Goal: Information Seeking & Learning: Find contact information

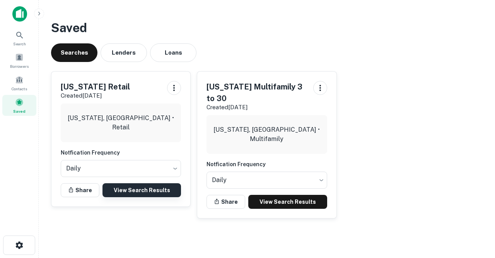
click at [145, 191] on link "View Search Results" at bounding box center [142, 190] width 79 height 14
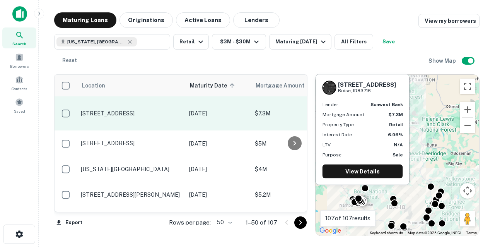
click at [139, 110] on p "[STREET_ADDRESS]" at bounding box center [131, 113] width 101 height 7
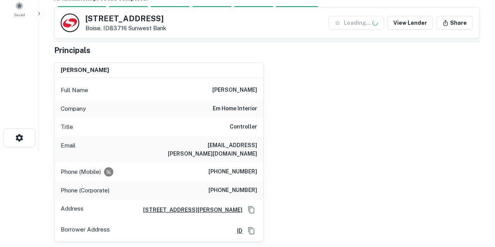
scroll to position [96, 0]
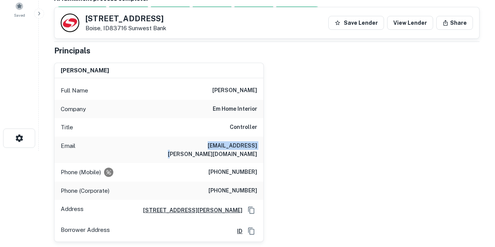
drag, startPoint x: 196, startPoint y: 145, endPoint x: 245, endPoint y: 145, distance: 49.1
click at [245, 145] on div "Email elisa.k.evans@em.com" at bounding box center [159, 150] width 209 height 26
copy h6 "elisa.k.evans@em"
click at [276, 188] on div "william d. evans Full Name william d. evans Company em home interior Title Cont…" at bounding box center [264, 149] width 432 height 186
drag, startPoint x: 196, startPoint y: 143, endPoint x: 260, endPoint y: 142, distance: 63.8
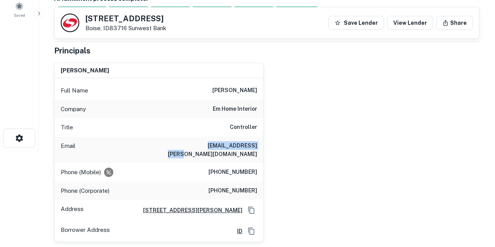
click at [260, 142] on div "Email elisa.k.evans@em.com" at bounding box center [159, 150] width 209 height 26
copy h6 "elisa.k.evans@em.com"
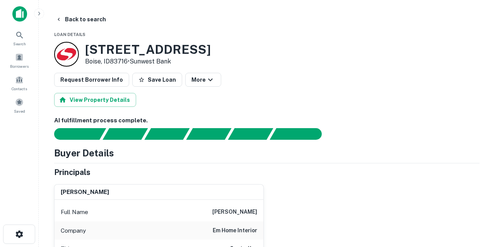
scroll to position [0, 0]
click at [84, 19] on button "Back to search" at bounding box center [81, 19] width 56 height 14
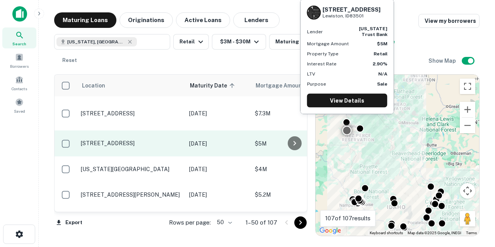
click at [109, 140] on p "[STREET_ADDRESS]" at bounding box center [131, 143] width 101 height 7
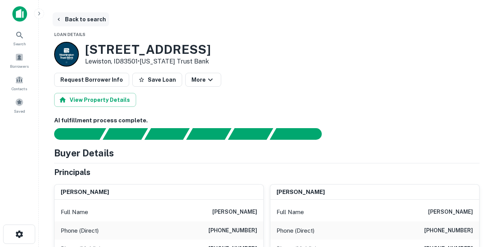
click at [77, 19] on button "Back to search" at bounding box center [81, 19] width 56 height 14
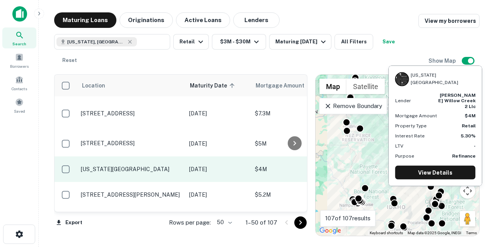
click at [125, 166] on p "[US_STATE][GEOGRAPHIC_DATA]" at bounding box center [131, 169] width 101 height 7
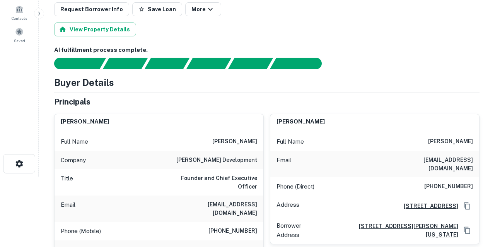
scroll to position [70, 0]
drag, startPoint x: 183, startPoint y: 198, endPoint x: 231, endPoint y: 200, distance: 48.0
click at [231, 200] on div "Email austin@angelodevco.com" at bounding box center [159, 208] width 209 height 26
drag, startPoint x: 190, startPoint y: 195, endPoint x: 258, endPoint y: 197, distance: 68.5
click at [258, 197] on div "Email austin@angelodevco.com" at bounding box center [159, 208] width 209 height 26
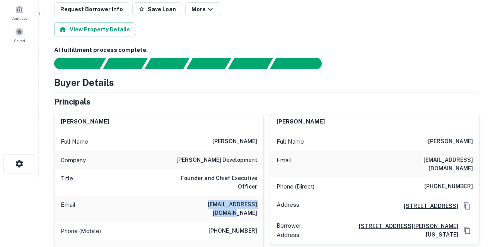
copy h6 "austin@angelodevco.com"
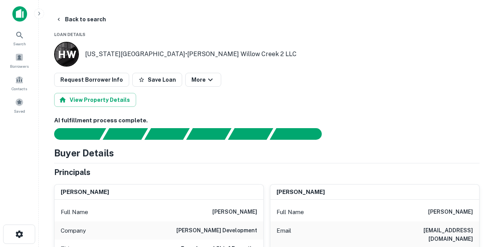
scroll to position [0, 0]
click at [72, 17] on button "Back to search" at bounding box center [81, 19] width 56 height 14
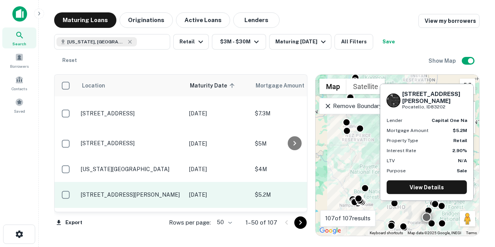
click at [127, 191] on p "[STREET_ADDRESS][PERSON_NAME]" at bounding box center [131, 194] width 101 height 7
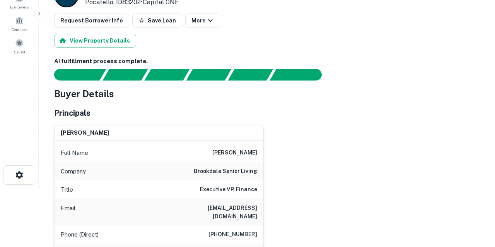
scroll to position [62, 0]
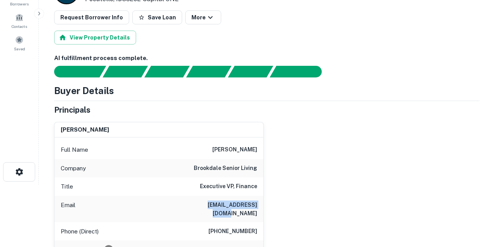
drag, startPoint x: 193, startPoint y: 202, endPoint x: 265, endPoint y: 204, distance: 72.0
click at [265, 204] on div "george t. hicks Full Name george t. hicks Company brookdale senior living Title…" at bounding box center [264, 221] width 432 height 210
copy h6 "ghicks@brookdale.com"
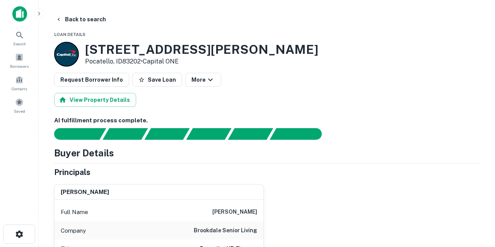
scroll to position [0, 0]
click at [91, 23] on button "Back to search" at bounding box center [81, 19] width 56 height 14
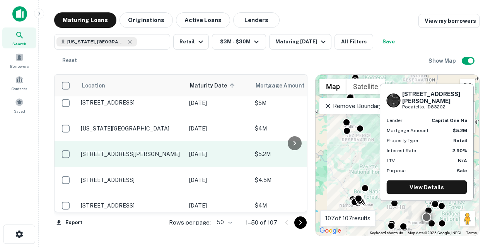
scroll to position [47, 0]
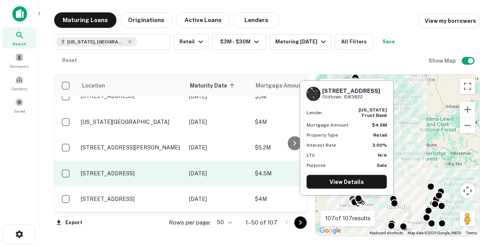
click at [128, 170] on p "[STREET_ADDRESS]" at bounding box center [131, 173] width 101 height 7
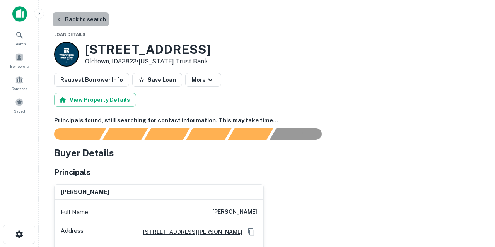
click at [88, 21] on button "Back to search" at bounding box center [81, 19] width 56 height 14
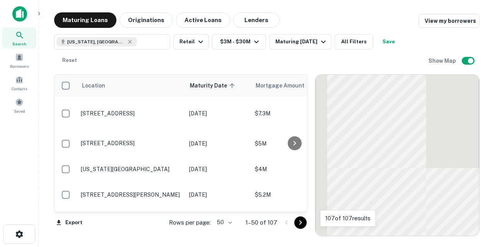
scroll to position [47, 0]
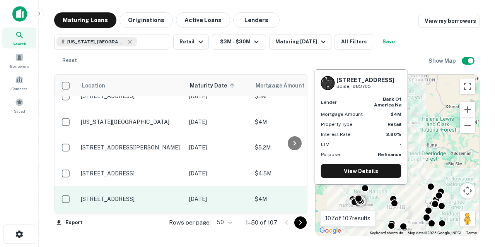
click at [128, 195] on p "[STREET_ADDRESS]" at bounding box center [131, 198] width 101 height 7
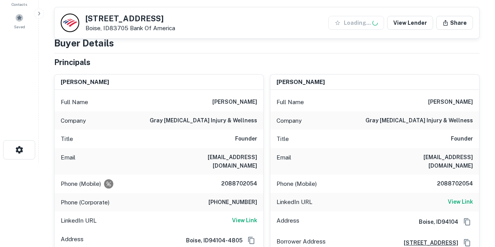
scroll to position [87, 0]
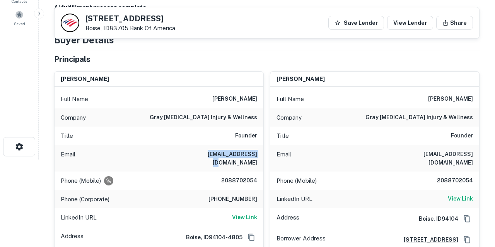
drag, startPoint x: 202, startPoint y: 153, endPoint x: 243, endPoint y: 156, distance: 40.3
click at [243, 156] on div "Email 1drgray@gmail.com" at bounding box center [159, 158] width 209 height 26
copy h6 "1drgray@gmail.com"
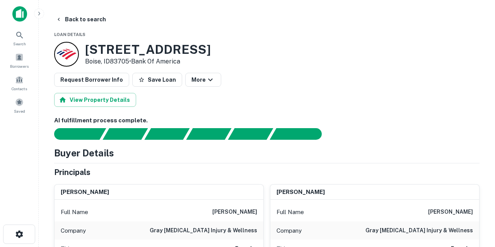
scroll to position [0, 0]
click at [78, 21] on button "Back to search" at bounding box center [81, 19] width 56 height 14
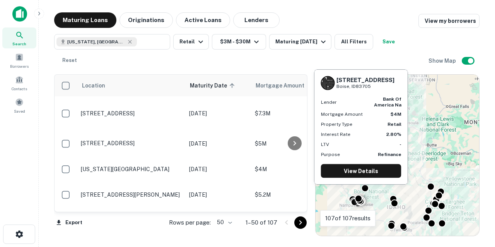
scroll to position [47, 0]
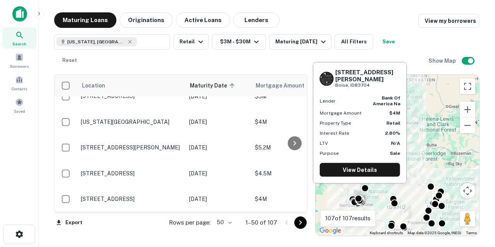
click at [130, 221] on p "[STREET_ADDRESS][PERSON_NAME]" at bounding box center [131, 224] width 101 height 7
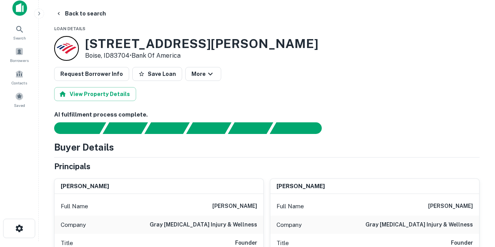
scroll to position [4, 0]
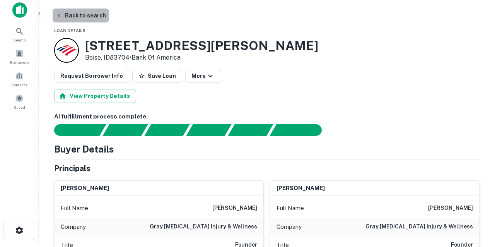
click at [91, 18] on button "Back to search" at bounding box center [81, 16] width 56 height 14
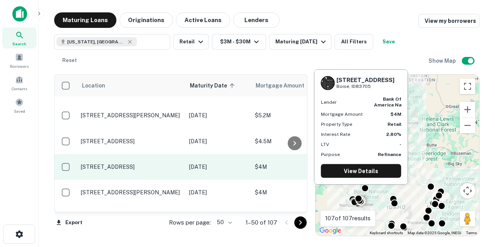
scroll to position [88, 0]
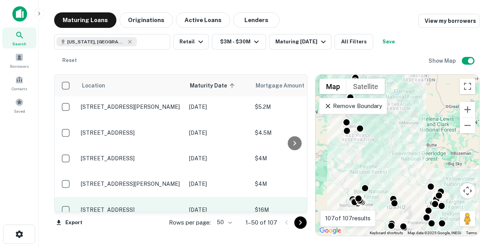
click at [131, 206] on p "[STREET_ADDRESS]" at bounding box center [131, 209] width 101 height 7
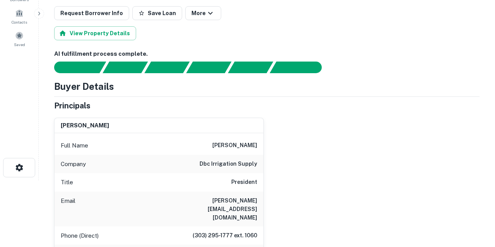
scroll to position [69, 0]
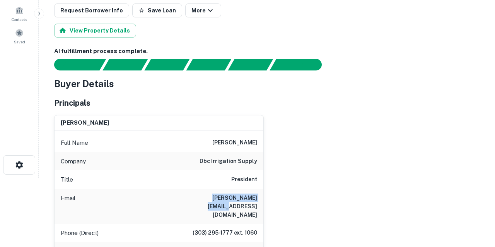
drag, startPoint x: 181, startPoint y: 198, endPoint x: 238, endPoint y: 198, distance: 57.3
click at [238, 198] on div "Email alderman@dbcirrigation.com" at bounding box center [159, 206] width 209 height 35
click at [181, 199] on div "Email alderman@dbcirrigation.com" at bounding box center [159, 206] width 209 height 35
drag, startPoint x: 183, startPoint y: 195, endPoint x: 263, endPoint y: 199, distance: 80.2
click at [263, 199] on div "Email alderman@dbcirrigation.com" at bounding box center [159, 206] width 209 height 35
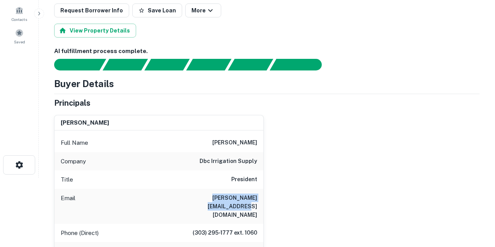
copy h6 "alderman@dbcirrigation.com"
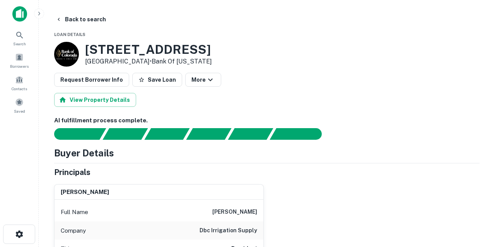
scroll to position [0, 0]
click at [93, 21] on button "Back to search" at bounding box center [81, 19] width 56 height 14
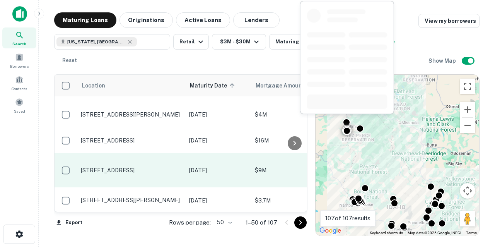
scroll to position [157, 0]
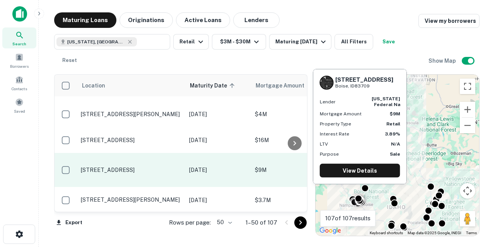
click at [136, 166] on p "[STREET_ADDRESS]" at bounding box center [131, 169] width 101 height 7
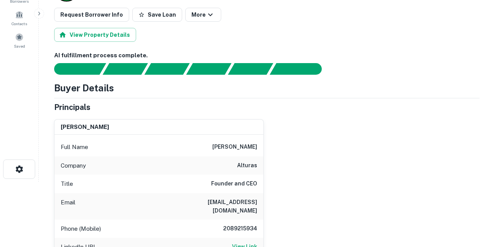
scroll to position [65, 0]
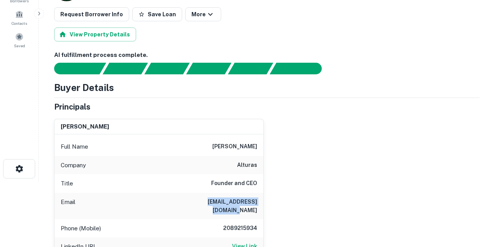
drag, startPoint x: 182, startPoint y: 201, endPoint x: 266, endPoint y: 202, distance: 83.6
click at [266, 202] on div "blake hansen Full Name blake hansen Company alturas Title Founder and CEO Email…" at bounding box center [264, 205] width 432 height 185
copy h6 "blakehansen@alturas.com"
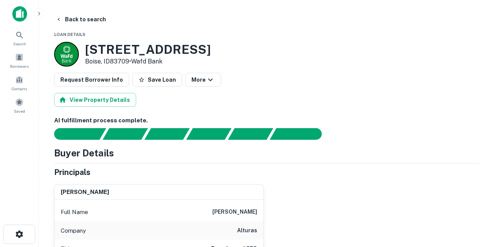
scroll to position [0, 0]
click at [89, 21] on button "Back to search" at bounding box center [81, 19] width 56 height 14
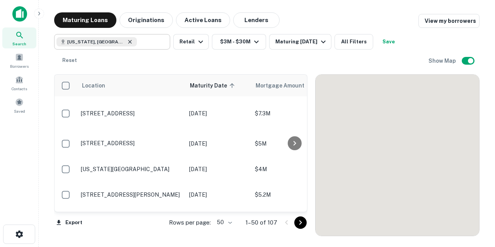
scroll to position [157, 0]
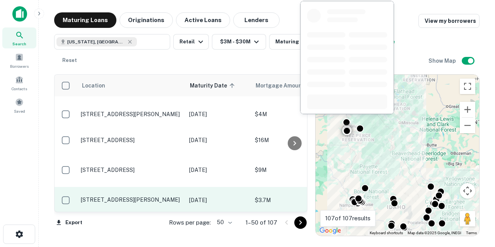
click at [124, 196] on p "[STREET_ADDRESS][PERSON_NAME]" at bounding box center [131, 199] width 101 height 7
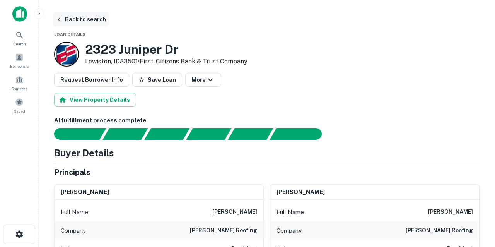
click at [79, 19] on button "Back to search" at bounding box center [81, 19] width 56 height 14
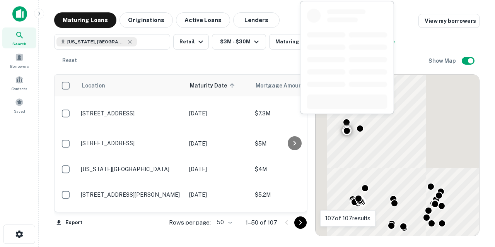
scroll to position [157, 0]
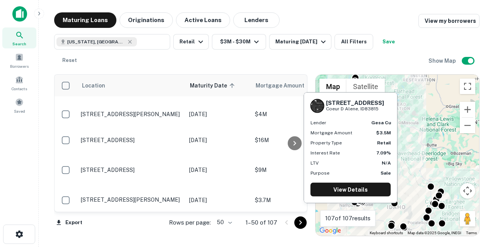
click at [132, 222] on p "[STREET_ADDRESS]" at bounding box center [131, 225] width 101 height 7
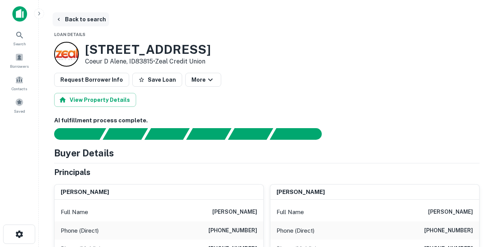
click at [85, 22] on button "Back to search" at bounding box center [81, 19] width 56 height 14
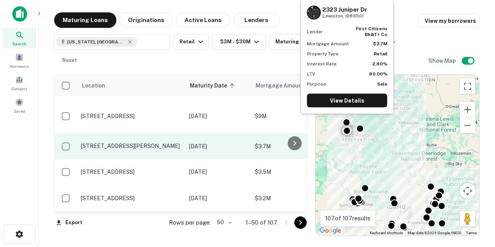
scroll to position [213, 0]
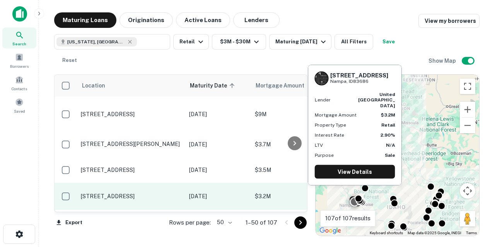
click at [128, 193] on p "[STREET_ADDRESS]" at bounding box center [131, 196] width 101 height 7
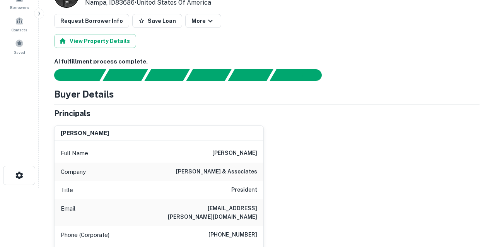
scroll to position [59, 0]
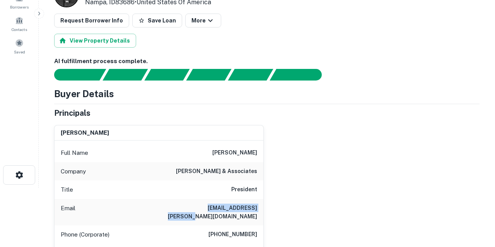
drag, startPoint x: 185, startPoint y: 207, endPoint x: 267, endPoint y: 207, distance: 81.2
click at [267, 207] on div "james r. tomlinson Full Name james r. tomlinson Company tomlinson & associates …" at bounding box center [264, 202] width 432 height 167
copy h6 "jrt@tomlinson-assoc.com"
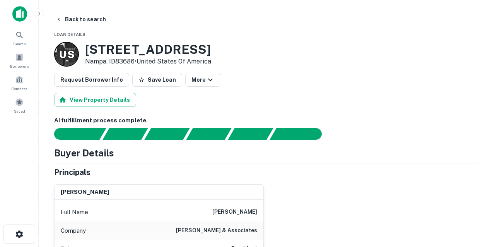
scroll to position [0, 0]
click at [84, 19] on button "Back to search" at bounding box center [81, 19] width 56 height 14
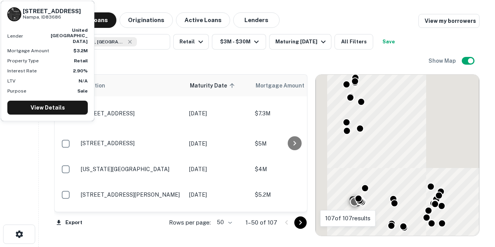
scroll to position [213, 0]
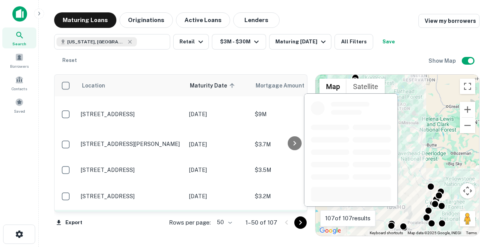
click at [151, 219] on p "[STREET_ADDRESS]" at bounding box center [131, 222] width 101 height 7
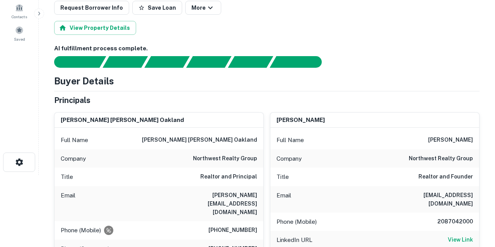
scroll to position [76, 0]
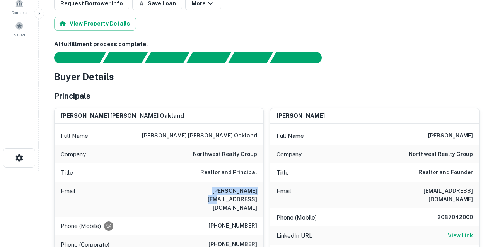
drag, startPoint x: 202, startPoint y: 192, endPoint x: 259, endPoint y: 192, distance: 56.9
click at [259, 192] on div "Email chad@nwidaho.com" at bounding box center [159, 199] width 209 height 35
copy h6 "chad@nwidaho.com"
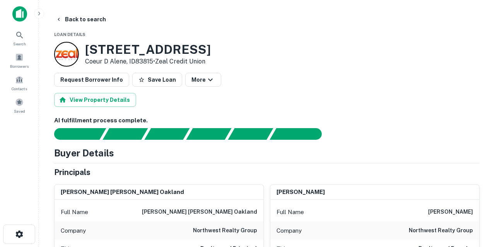
scroll to position [0, 0]
click at [85, 18] on button "Back to search" at bounding box center [81, 19] width 56 height 14
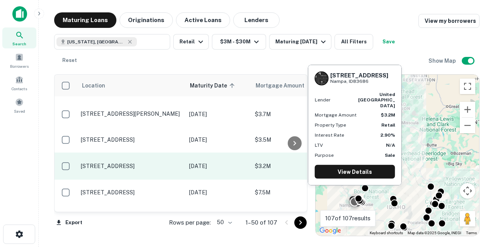
scroll to position [246, 0]
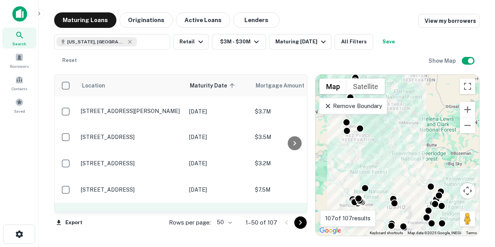
click at [138, 212] on p "[STREET_ADDRESS]" at bounding box center [131, 215] width 101 height 7
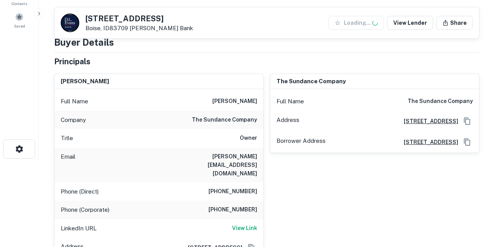
scroll to position [86, 0]
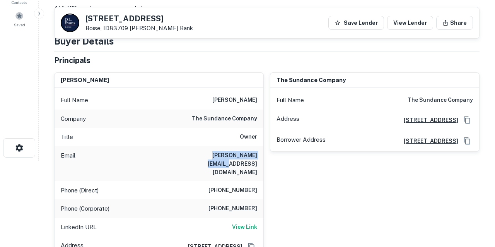
drag, startPoint x: 190, startPoint y: 155, endPoint x: 262, endPoint y: 156, distance: 72.0
click at [262, 156] on div "Email chris@sundanceco.com" at bounding box center [159, 163] width 209 height 35
copy h6 "chris@sundanceco.com"
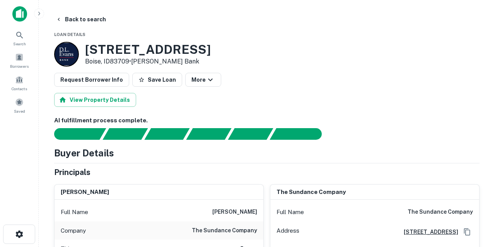
scroll to position [0, 0]
click at [90, 22] on button "Back to search" at bounding box center [81, 19] width 56 height 14
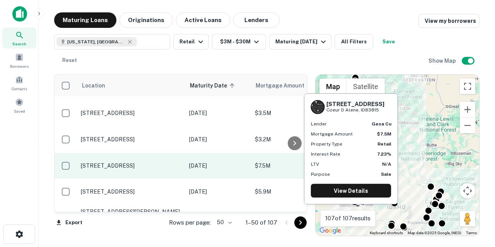
scroll to position [274, 0]
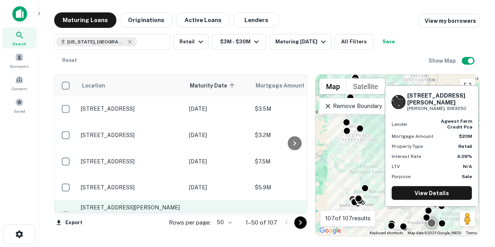
click at [133, 204] on p "[STREET_ADDRESS][PERSON_NAME] Ext [PERSON_NAME], ID83250" at bounding box center [131, 211] width 101 height 14
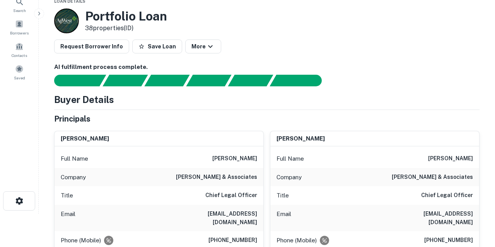
scroll to position [46, 0]
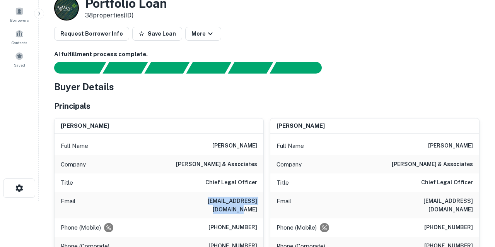
drag, startPoint x: 185, startPoint y: 201, endPoint x: 262, endPoint y: 202, distance: 76.6
click at [262, 202] on div "Email rmeikle@bradhallfuel.com" at bounding box center [159, 205] width 209 height 26
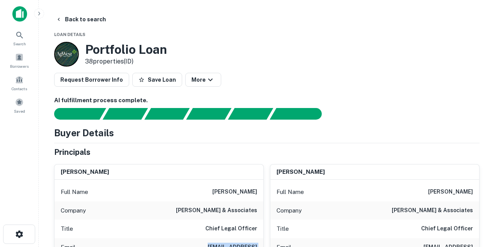
scroll to position [0, 0]
click at [84, 18] on button "Back to search" at bounding box center [81, 19] width 56 height 14
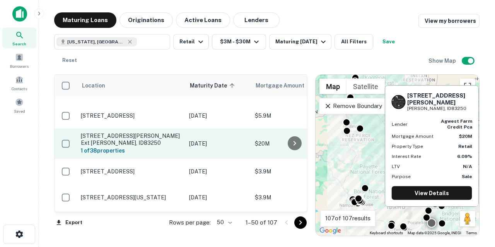
scroll to position [347, 0]
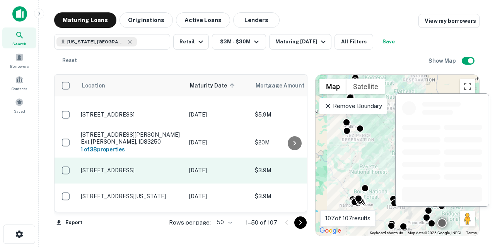
click at [132, 167] on p "[STREET_ADDRESS]" at bounding box center [131, 170] width 101 height 7
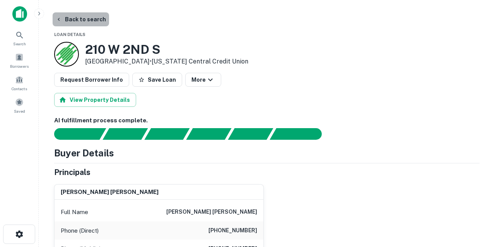
click at [89, 21] on button "Back to search" at bounding box center [81, 19] width 56 height 14
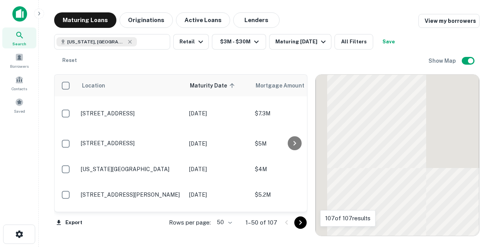
scroll to position [347, 0]
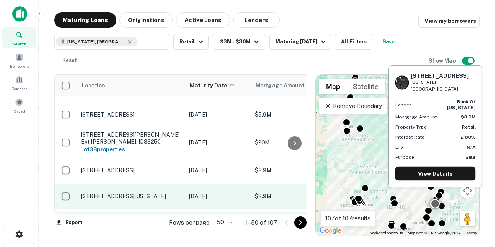
click at [166, 193] on p "[STREET_ADDRESS][US_STATE]" at bounding box center [131, 196] width 101 height 7
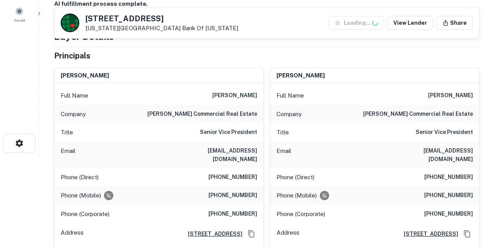
scroll to position [92, 0]
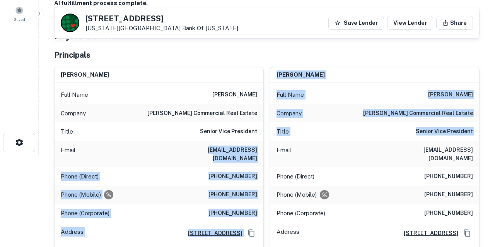
drag, startPoint x: 181, startPoint y: 149, endPoint x: 264, endPoint y: 150, distance: 82.4
click at [264, 150] on div "gregory b. west Full Name gregory b. west Company hanna commercial real estate …" at bounding box center [264, 163] width 432 height 204
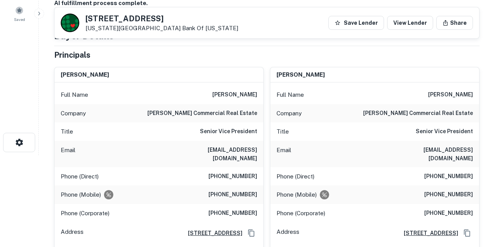
click at [258, 149] on div "Email gregorywest@hannacre.com" at bounding box center [159, 154] width 209 height 26
drag, startPoint x: 258, startPoint y: 149, endPoint x: 183, endPoint y: 145, distance: 75.2
click at [183, 145] on div "Email gregorywest@hannacre.com" at bounding box center [159, 154] width 209 height 26
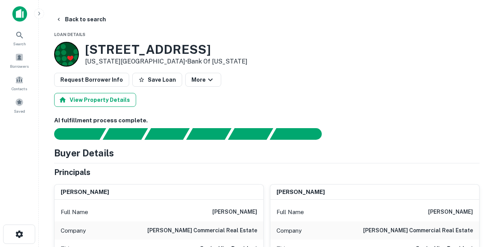
scroll to position [0, 0]
click at [80, 19] on button "Back to search" at bounding box center [81, 19] width 56 height 14
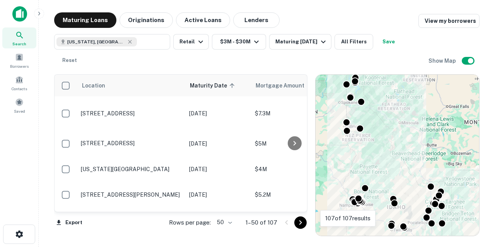
scroll to position [347, 0]
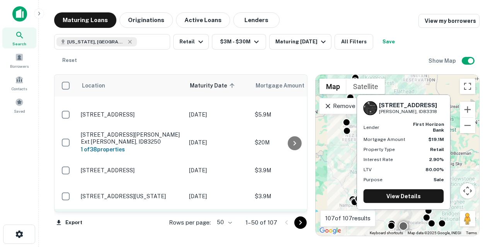
click at [137, 218] on p "[STREET_ADDRESS][PERSON_NAME]" at bounding box center [131, 221] width 101 height 7
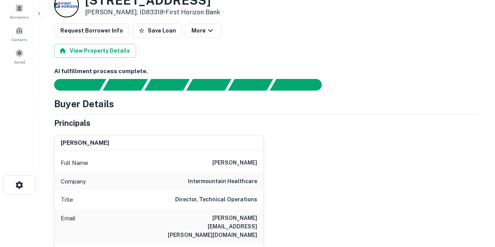
scroll to position [51, 0]
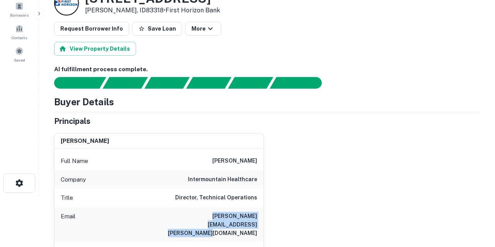
drag, startPoint x: 161, startPoint y: 215, endPoint x: 260, endPoint y: 227, distance: 99.4
click at [260, 227] on div "Email james.taggart@intermountainhealthcare.org" at bounding box center [159, 224] width 209 height 35
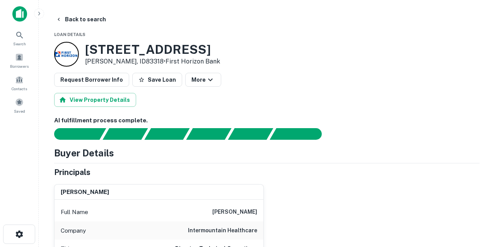
scroll to position [0, 0]
click at [92, 18] on button "Back to search" at bounding box center [81, 19] width 56 height 14
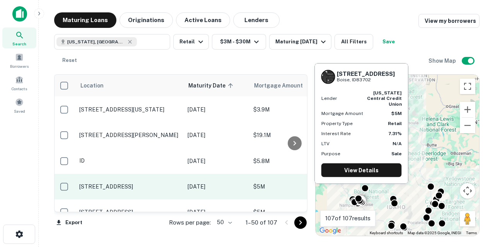
scroll to position [435, 2]
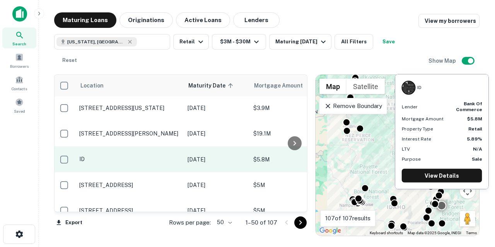
click at [121, 156] on p "ID" at bounding box center [129, 159] width 101 height 7
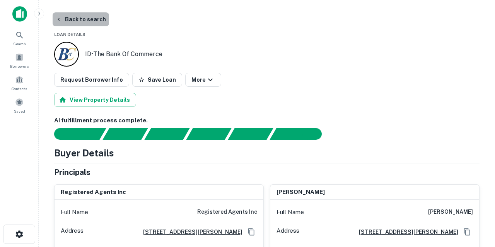
click at [82, 17] on button "Back to search" at bounding box center [81, 19] width 56 height 14
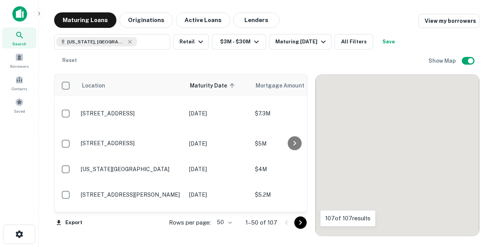
scroll to position [435, 0]
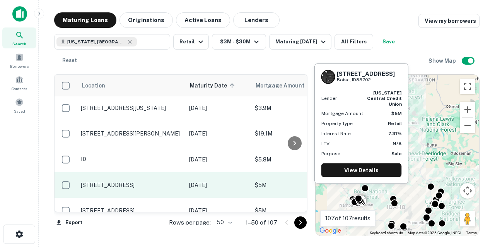
click at [145, 181] on p "[STREET_ADDRESS]" at bounding box center [131, 184] width 101 height 7
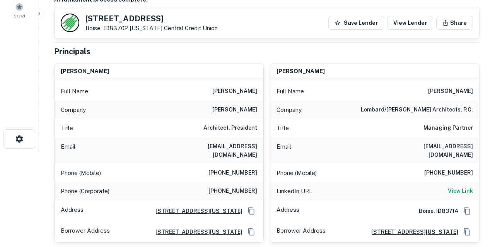
scroll to position [93, 0]
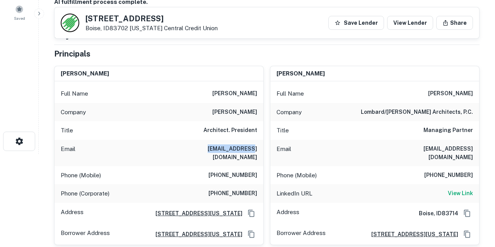
drag, startPoint x: 191, startPoint y: 148, endPoint x: 239, endPoint y: 149, distance: 48.4
click at [239, 149] on div "Email atownsend@lcarch.com" at bounding box center [159, 153] width 209 height 26
click at [186, 146] on div "Email atownsend@lcarch.com" at bounding box center [159, 153] width 209 height 26
drag, startPoint x: 186, startPoint y: 146, endPoint x: 262, endPoint y: 147, distance: 76.2
click at [262, 147] on div "Email atownsend@lcarch.com" at bounding box center [159, 153] width 209 height 26
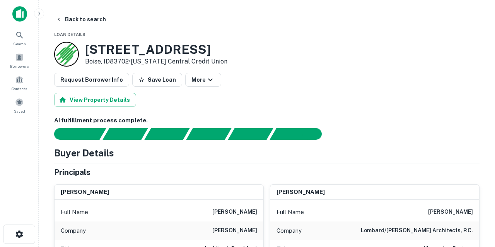
scroll to position [0, 0]
click at [82, 19] on button "Back to search" at bounding box center [81, 19] width 56 height 14
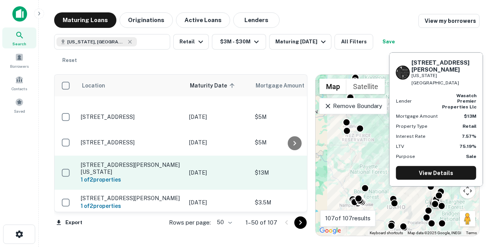
scroll to position [506, 0]
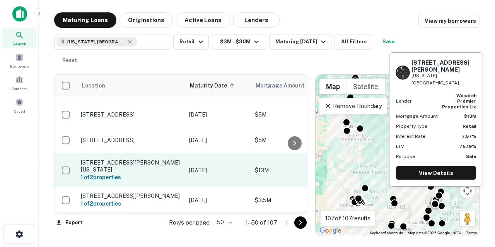
click at [152, 159] on p "[STREET_ADDRESS][PERSON_NAME][US_STATE]" at bounding box center [131, 166] width 101 height 14
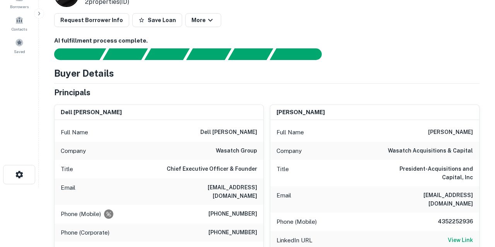
scroll to position [60, 0]
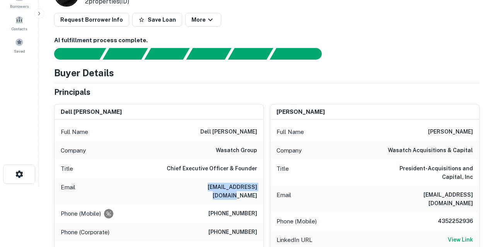
drag, startPoint x: 184, startPoint y: 186, endPoint x: 262, endPoint y: 190, distance: 78.7
click at [262, 190] on div "Email dhansen@netwasatch.com" at bounding box center [159, 191] width 209 height 26
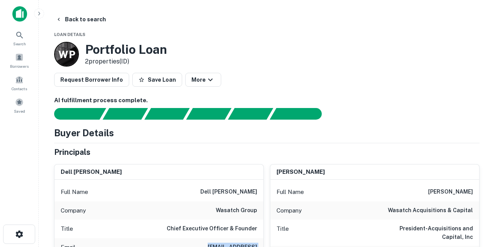
scroll to position [0, 0]
click at [95, 19] on button "Back to search" at bounding box center [81, 19] width 56 height 14
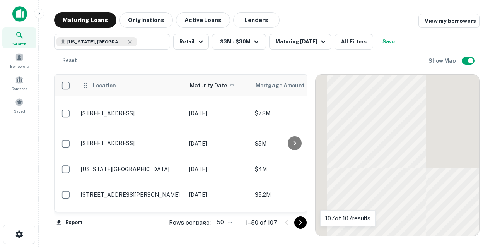
scroll to position [506, 0]
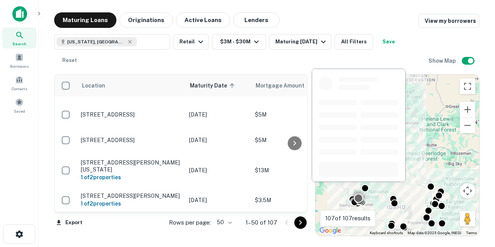
click at [127, 222] on p "[STREET_ADDRESS]" at bounding box center [131, 225] width 101 height 7
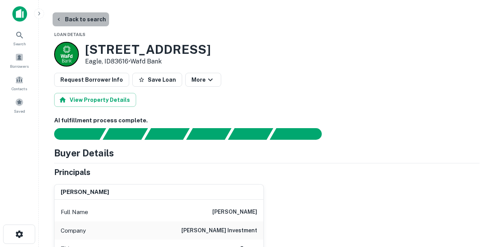
click at [82, 20] on button "Back to search" at bounding box center [81, 19] width 56 height 14
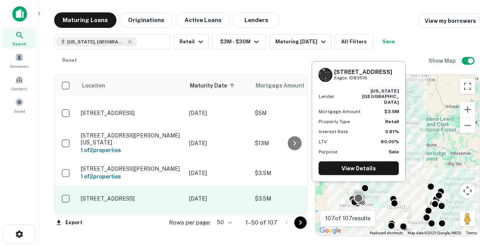
scroll to position [539, 0]
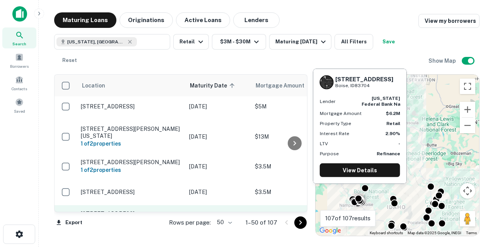
click at [125, 210] on p "[STREET_ADDRESS]" at bounding box center [131, 213] width 101 height 7
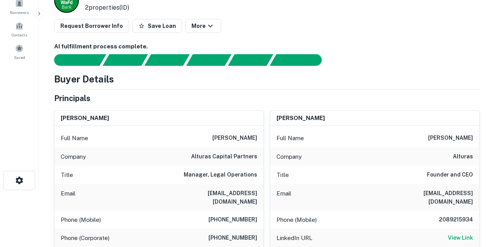
scroll to position [55, 0]
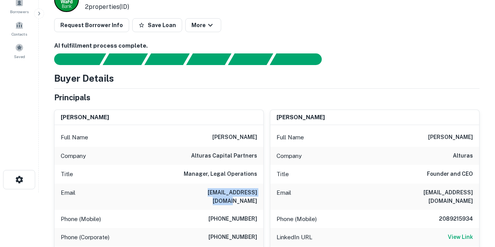
drag, startPoint x: 195, startPoint y: 191, endPoint x: 261, endPoint y: 192, distance: 65.8
click at [261, 192] on div "Email kirklewis@alturas.com" at bounding box center [159, 196] width 209 height 26
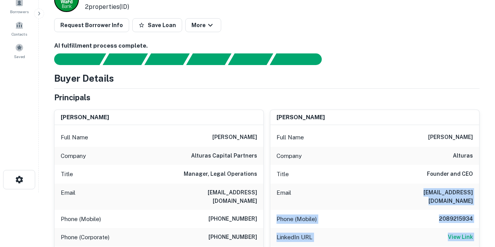
click at [389, 189] on div "Email blakehansen@alturas.com" at bounding box center [374, 196] width 209 height 26
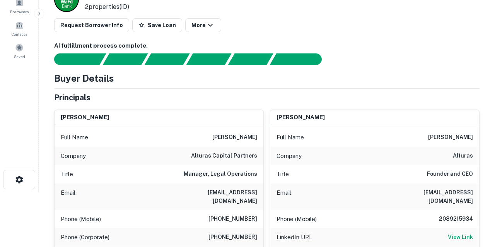
click at [396, 188] on div "Email blakehansen@alturas.com" at bounding box center [374, 196] width 209 height 26
drag, startPoint x: 404, startPoint y: 190, endPoint x: 381, endPoint y: 189, distance: 23.2
click at [381, 191] on div "Email blakehansen@alturas.com" at bounding box center [374, 196] width 209 height 26
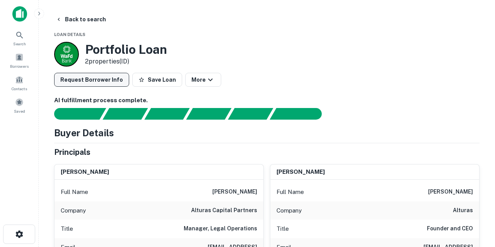
scroll to position [0, 0]
click at [85, 21] on button "Back to search" at bounding box center [81, 19] width 56 height 14
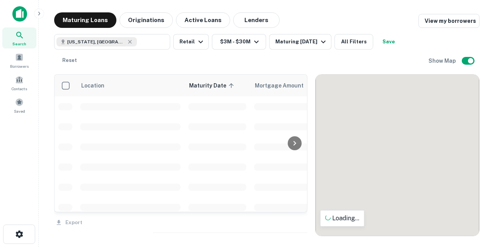
scroll to position [539, 0]
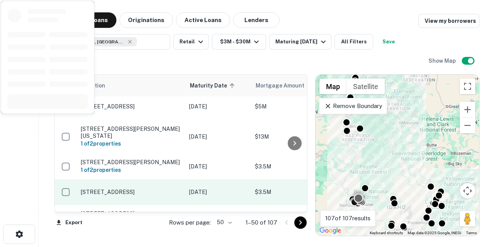
click at [126, 188] on p "[STREET_ADDRESS]" at bounding box center [131, 191] width 101 height 7
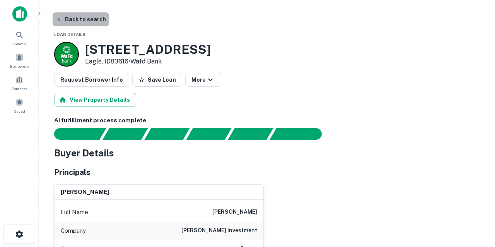
click at [84, 21] on button "Back to search" at bounding box center [81, 19] width 56 height 14
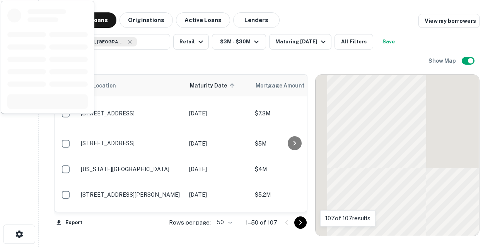
scroll to position [539, 0]
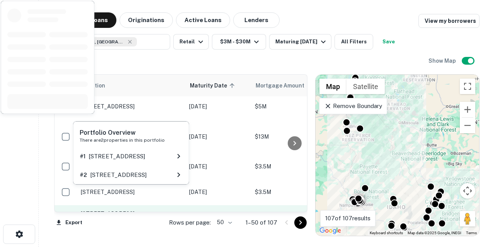
click at [164, 217] on h6 "1 of 2 properties" at bounding box center [131, 221] width 101 height 9
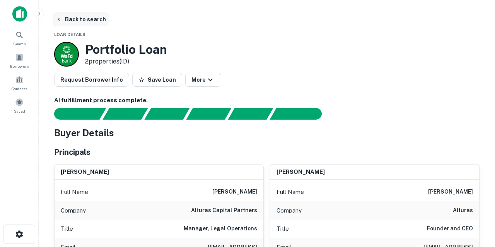
click at [91, 20] on button "Back to search" at bounding box center [81, 19] width 56 height 14
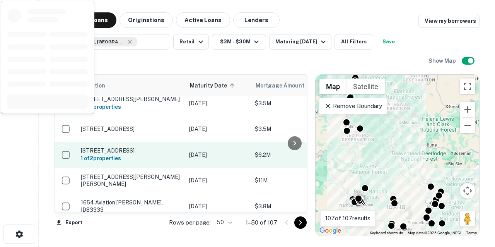
scroll to position [604, 0]
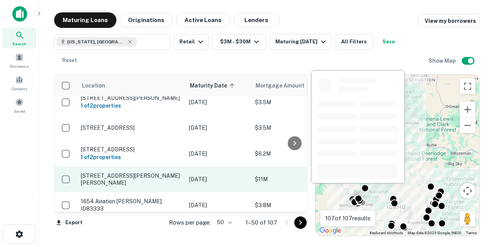
click at [145, 172] on p "[STREET_ADDRESS][PERSON_NAME][PERSON_NAME]" at bounding box center [131, 179] width 101 height 14
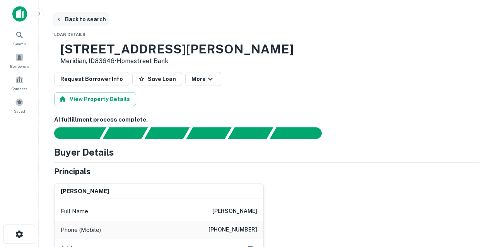
click at [94, 20] on button "Back to search" at bounding box center [81, 19] width 56 height 14
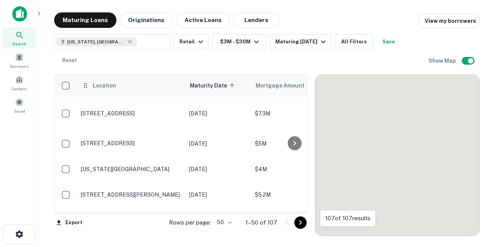
scroll to position [604, 0]
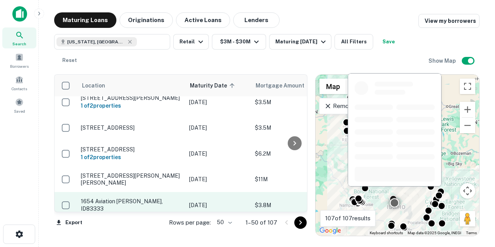
click at [152, 198] on p "1654 Aviation [PERSON_NAME], ID83333" at bounding box center [131, 205] width 101 height 14
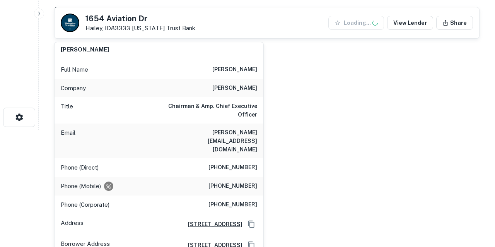
scroll to position [125, 0]
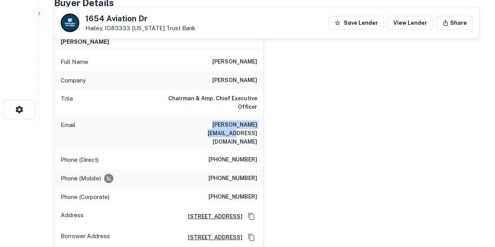
drag, startPoint x: 182, startPoint y: 124, endPoint x: 267, endPoint y: 129, distance: 84.9
click at [267, 129] on div "bruce m. blume Full Name bruce m. blume Company blume Title Chairman & Amp. Chi…" at bounding box center [264, 138] width 432 height 221
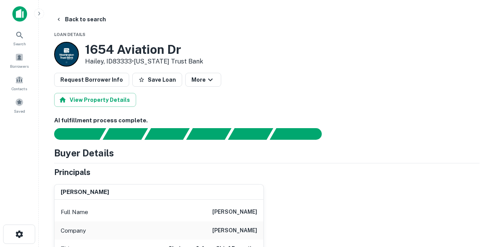
scroll to position [0, 0]
click at [83, 20] on button "Back to search" at bounding box center [81, 19] width 56 height 14
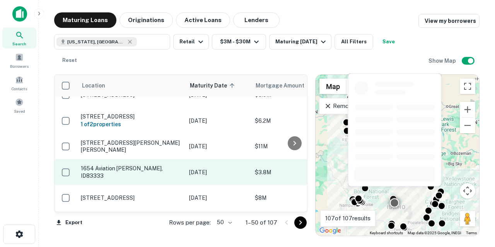
scroll to position [648, 0]
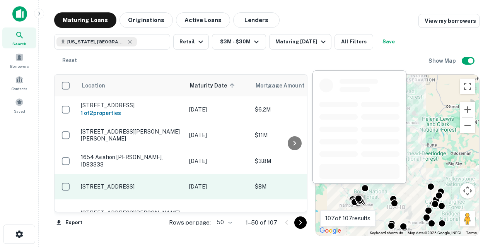
click at [143, 183] on p "[STREET_ADDRESS]" at bounding box center [131, 186] width 101 height 7
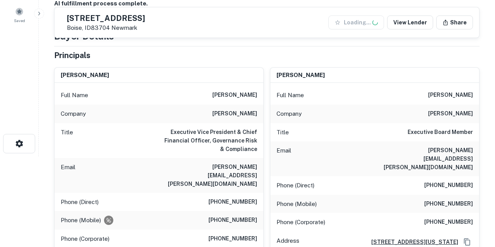
scroll to position [95, 0]
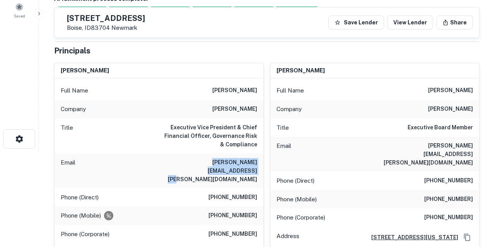
drag, startPoint x: 162, startPoint y: 163, endPoint x: 258, endPoint y: 162, distance: 95.9
click at [258, 162] on div "Email thomas.nestor@wolterskluwer.com" at bounding box center [159, 170] width 209 height 35
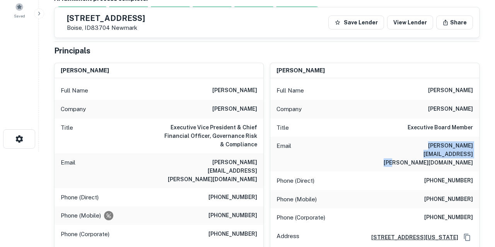
drag, startPoint x: 385, startPoint y: 145, endPoint x: 475, endPoint y: 145, distance: 89.8
click at [475, 145] on div "Email robert.ingato@wolterskluwer.com" at bounding box center [374, 154] width 209 height 35
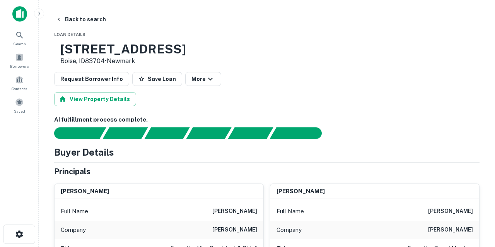
scroll to position [0, 0]
click at [96, 20] on button "Back to search" at bounding box center [81, 19] width 56 height 14
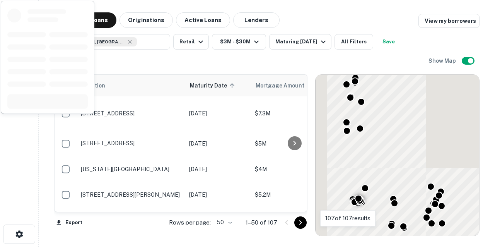
scroll to position [648, 0]
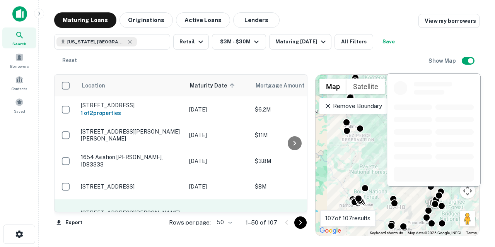
click at [145, 209] on p "[STREET_ADDRESS][PERSON_NAME][US_STATE]" at bounding box center [131, 216] width 101 height 14
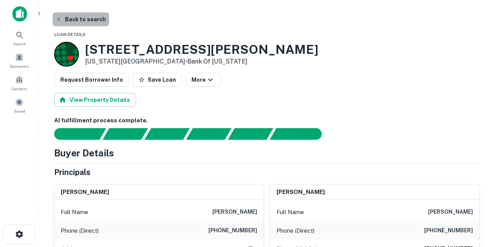
click at [95, 21] on button "Back to search" at bounding box center [81, 19] width 56 height 14
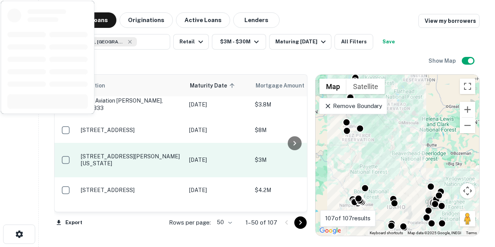
scroll to position [706, 0]
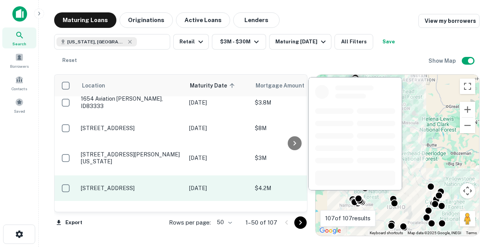
click at [139, 185] on p "[STREET_ADDRESS]" at bounding box center [131, 188] width 101 height 7
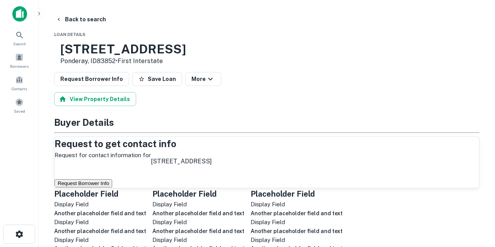
click at [112, 187] on button "Request Borrower Info" at bounding box center [84, 183] width 58 height 8
click at [86, 21] on button "Back to search" at bounding box center [81, 19] width 56 height 14
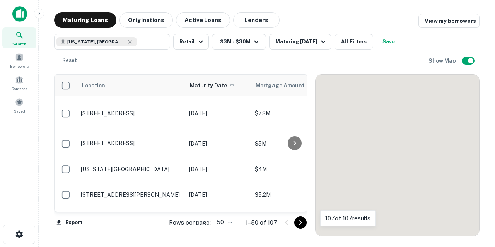
scroll to position [706, 0]
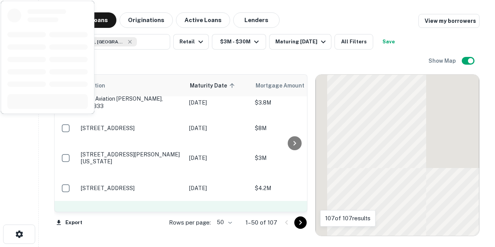
click at [138, 211] on p "[STREET_ADDRESS][DEMOGRAPHIC_DATA]" at bounding box center [131, 218] width 101 height 14
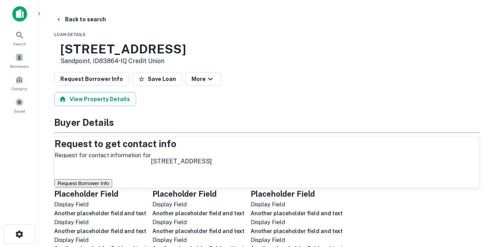
click at [112, 187] on button "Request Borrower Info" at bounding box center [84, 183] width 58 height 8
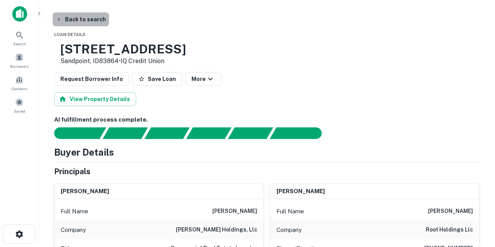
click at [82, 19] on button "Back to search" at bounding box center [81, 19] width 56 height 14
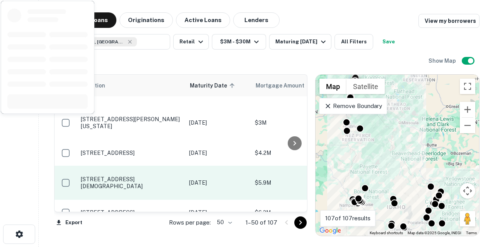
scroll to position [747, 0]
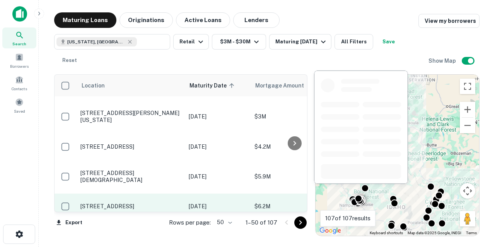
click at [132, 203] on p "[STREET_ADDRESS]" at bounding box center [130, 206] width 101 height 7
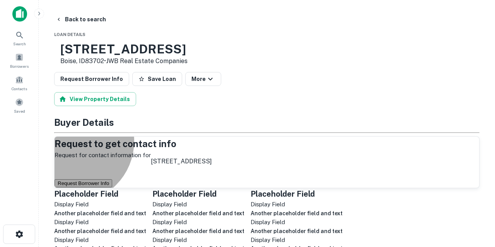
click at [112, 185] on button "Request Borrower Info" at bounding box center [84, 183] width 58 height 8
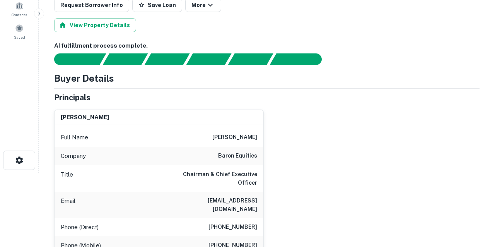
scroll to position [77, 0]
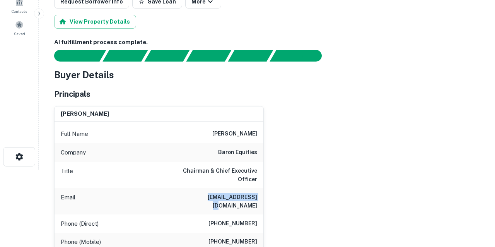
drag, startPoint x: 203, startPoint y: 190, endPoint x: 260, endPoint y: 189, distance: 56.1
click at [260, 189] on div "Email heath@baroneq.com" at bounding box center [159, 201] width 209 height 26
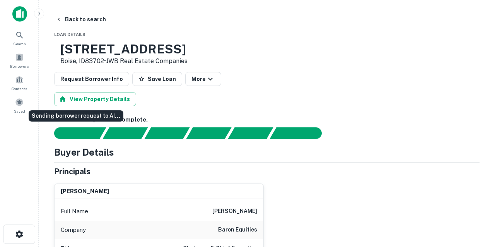
scroll to position [0, 0]
click at [92, 22] on button "Back to search" at bounding box center [81, 19] width 56 height 14
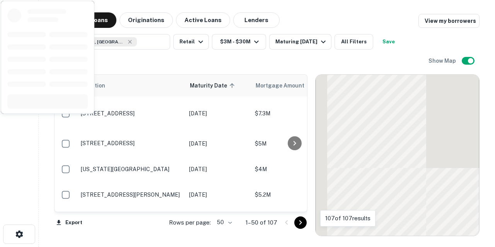
scroll to position [747, 0]
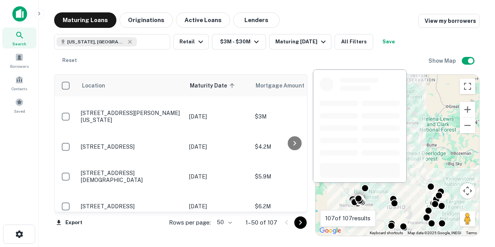
click at [144, 229] on p "[STREET_ADDRESS]" at bounding box center [131, 232] width 101 height 7
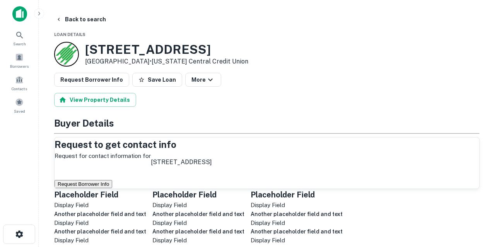
click at [112, 188] on button "Request Borrower Info" at bounding box center [84, 184] width 58 height 8
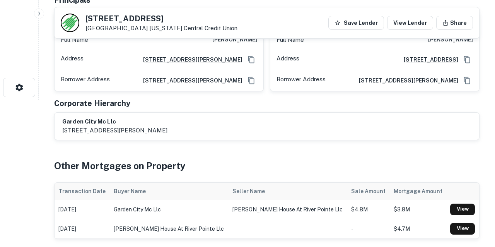
scroll to position [147, 0]
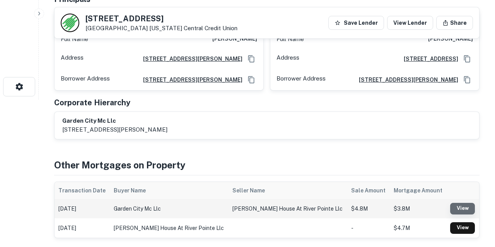
click at [450, 205] on link "View" at bounding box center [462, 209] width 25 height 12
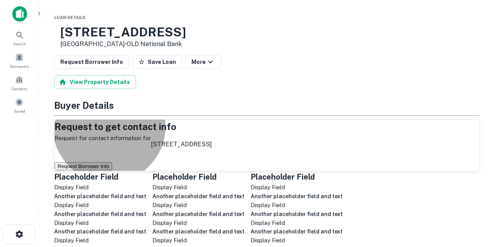
click at [112, 170] on button "Request Borrower Info" at bounding box center [84, 166] width 58 height 8
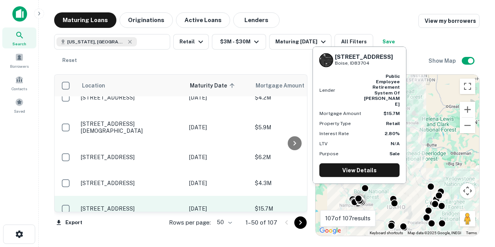
scroll to position [796, 0]
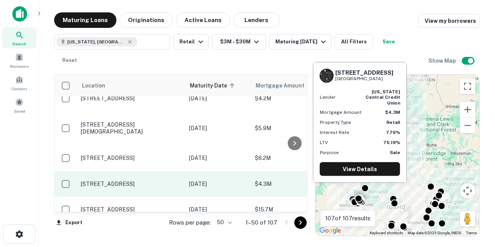
click at [155, 180] on p "[STREET_ADDRESS]" at bounding box center [131, 183] width 101 height 7
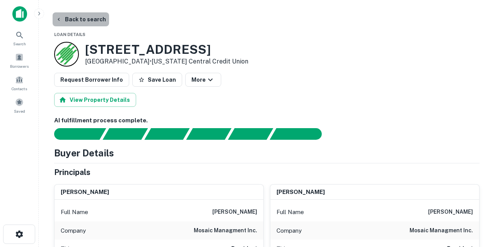
click at [90, 18] on button "Back to search" at bounding box center [81, 19] width 56 height 14
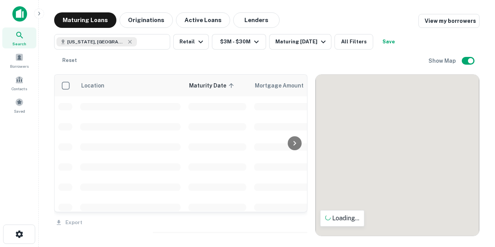
scroll to position [796, 0]
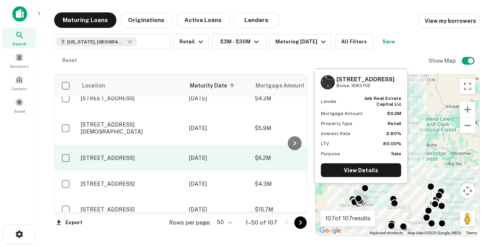
click at [140, 154] on p "[STREET_ADDRESS]" at bounding box center [131, 157] width 101 height 7
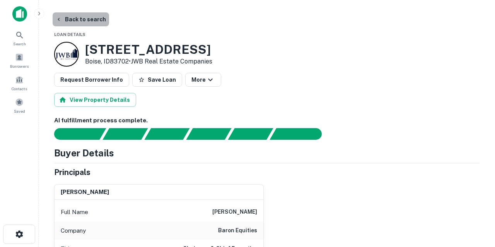
click at [94, 21] on button "Back to search" at bounding box center [81, 19] width 56 height 14
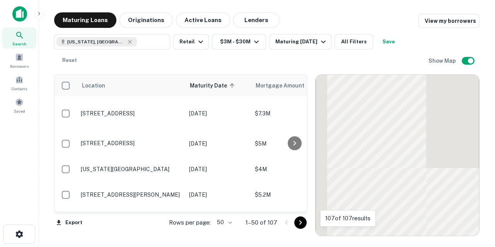
scroll to position [796, 0]
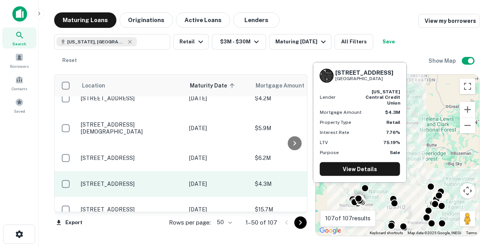
click at [132, 180] on p "[STREET_ADDRESS]" at bounding box center [131, 183] width 101 height 7
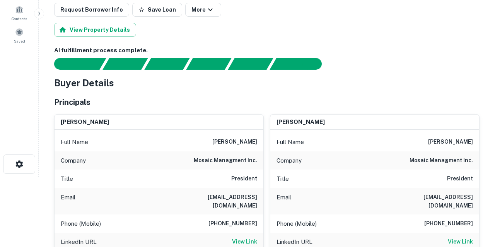
scroll to position [71, 0]
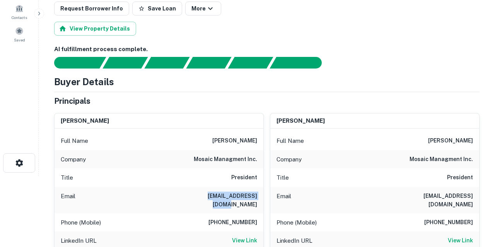
drag, startPoint x: 193, startPoint y: 194, endPoint x: 260, endPoint y: 198, distance: 67.4
click at [260, 198] on div "Email [EMAIL_ADDRESS][DOMAIN_NAME]" at bounding box center [159, 200] width 209 height 26
copy h6 "[EMAIL_ADDRESS][DOMAIN_NAME]"
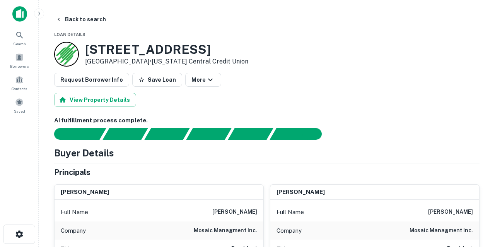
scroll to position [0, 0]
click at [85, 19] on button "Back to search" at bounding box center [81, 19] width 56 height 14
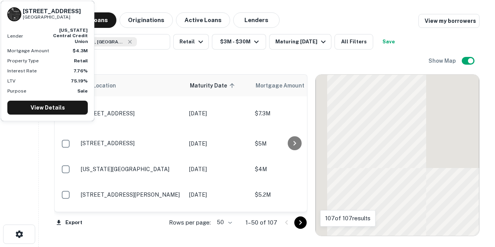
scroll to position [796, 0]
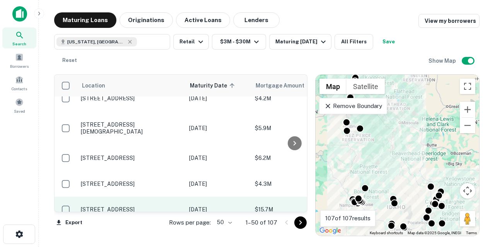
click at [144, 206] on p "[STREET_ADDRESS]" at bounding box center [131, 209] width 101 height 7
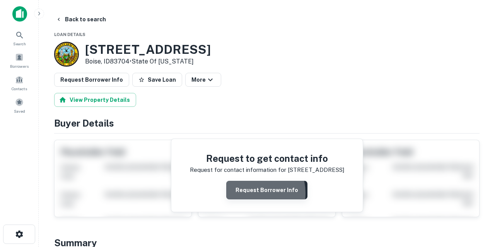
click at [250, 193] on button "Request Borrower Info" at bounding box center [266, 190] width 81 height 19
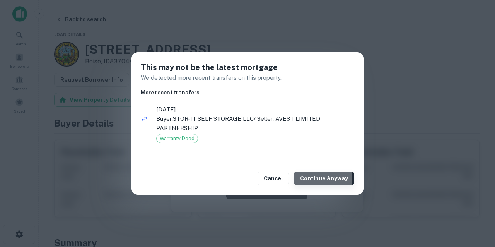
click at [311, 180] on button "Continue Anyway" at bounding box center [324, 178] width 60 height 14
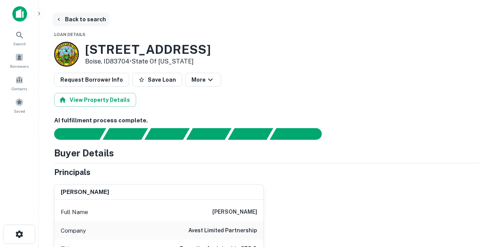
click at [92, 20] on button "Back to search" at bounding box center [81, 19] width 56 height 14
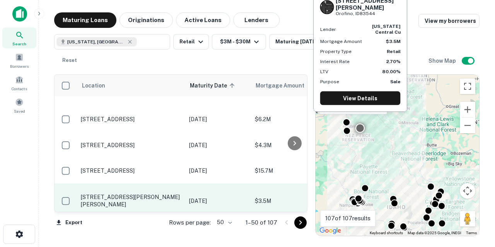
scroll to position [841, 0]
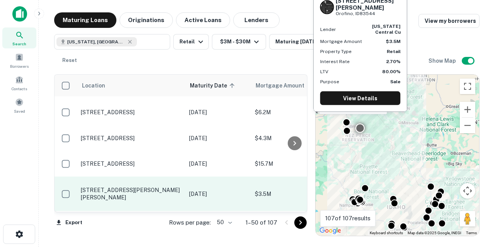
click at [143, 186] on p "[STREET_ADDRESS][PERSON_NAME][PERSON_NAME]" at bounding box center [131, 193] width 101 height 14
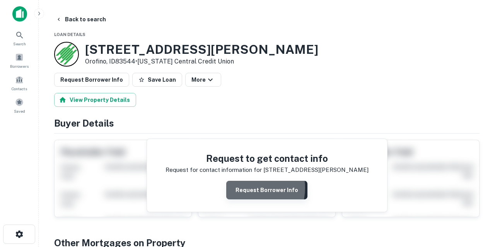
click at [248, 187] on button "Request Borrower Info" at bounding box center [266, 190] width 81 height 19
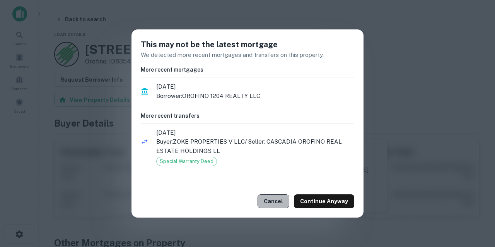
click at [272, 202] on button "Cancel" at bounding box center [274, 201] width 32 height 14
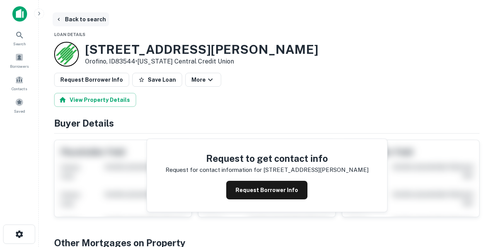
click at [89, 20] on button "Back to search" at bounding box center [81, 19] width 56 height 14
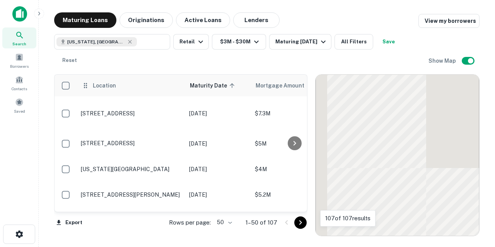
scroll to position [841, 0]
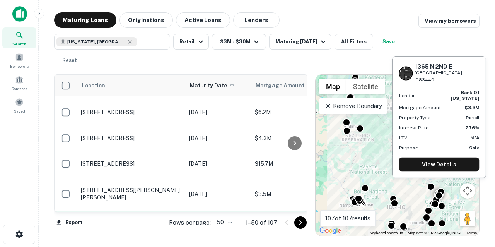
click at [143, 220] on p "[STREET_ADDRESS]" at bounding box center [131, 223] width 101 height 7
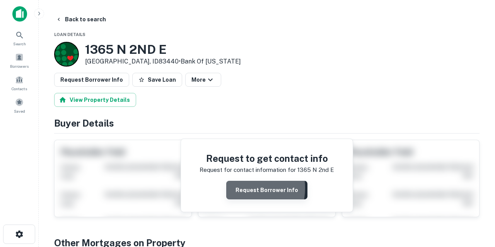
click at [242, 188] on button "Request Borrower Info" at bounding box center [266, 190] width 81 height 19
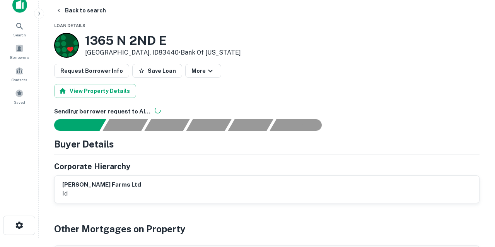
scroll to position [7, 0]
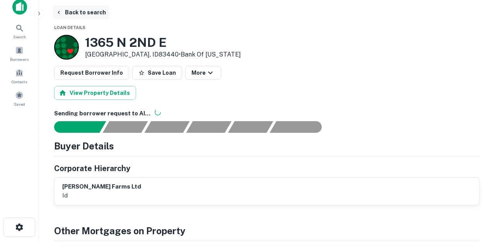
click at [93, 12] on button "Back to search" at bounding box center [81, 12] width 56 height 14
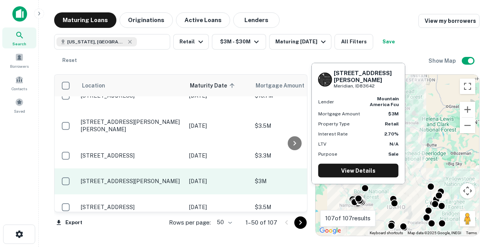
scroll to position [910, 0]
click at [142, 177] on p "[STREET_ADDRESS][PERSON_NAME]" at bounding box center [131, 180] width 101 height 7
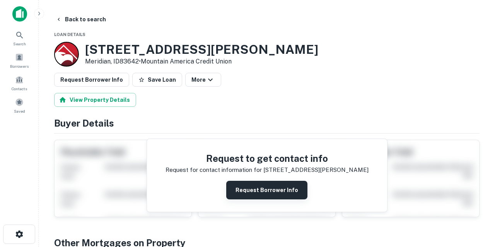
click at [243, 185] on button "Request Borrower Info" at bounding box center [266, 190] width 81 height 19
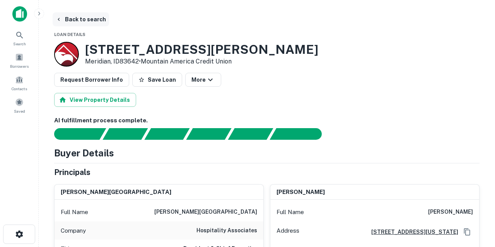
click at [84, 18] on button "Back to search" at bounding box center [81, 19] width 56 height 14
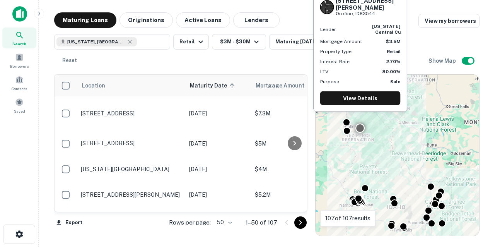
scroll to position [910, 0]
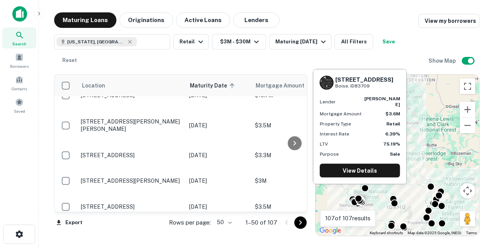
click at [148, 229] on p "[STREET_ADDRESS][PERSON_NAME]" at bounding box center [131, 232] width 101 height 7
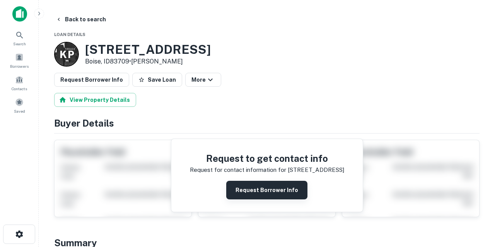
click at [248, 186] on button "Request Borrower Info" at bounding box center [266, 190] width 81 height 19
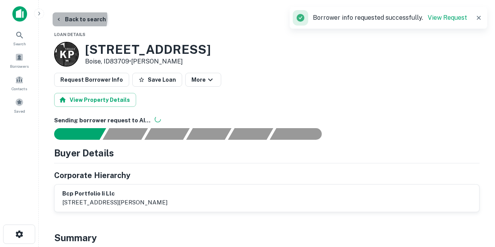
click at [75, 18] on button "Back to search" at bounding box center [81, 19] width 56 height 14
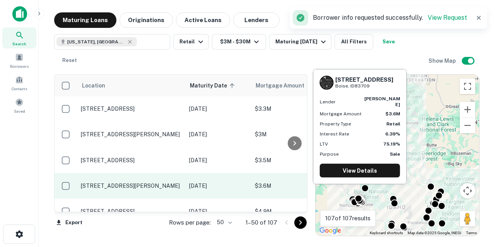
scroll to position [958, 0]
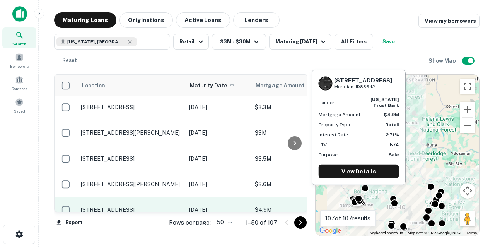
click at [135, 206] on p "[STREET_ADDRESS]" at bounding box center [131, 209] width 101 height 7
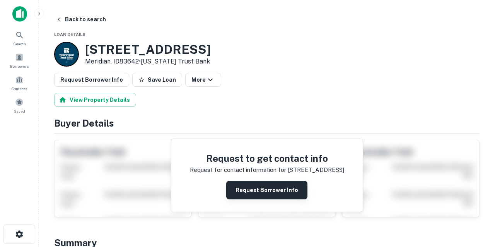
click at [251, 184] on button "Request Borrower Info" at bounding box center [266, 190] width 81 height 19
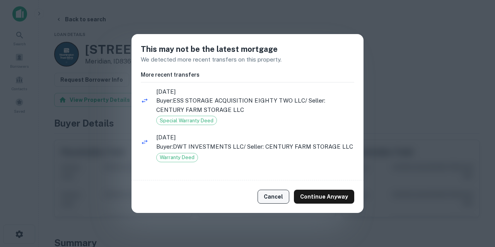
click at [274, 195] on button "Cancel" at bounding box center [274, 197] width 32 height 14
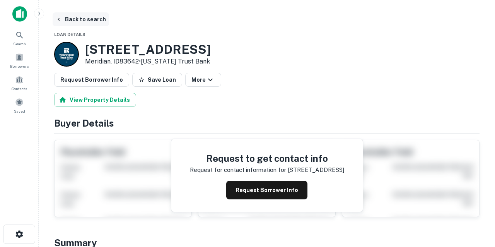
click at [67, 19] on button "Back to search" at bounding box center [81, 19] width 56 height 14
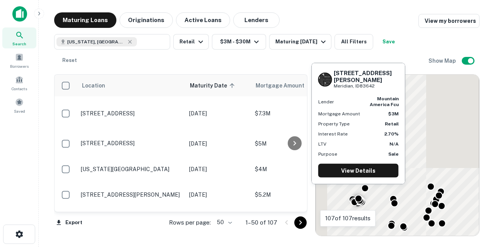
scroll to position [958, 0]
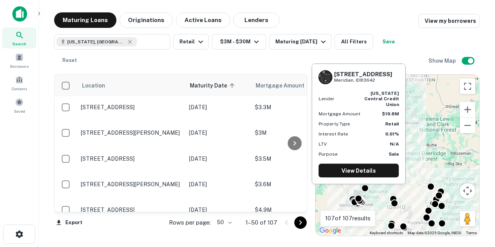
click at [130, 236] on p "[STREET_ADDRESS]" at bounding box center [131, 239] width 101 height 7
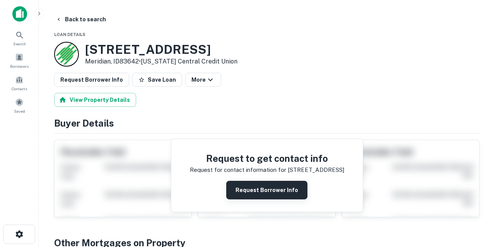
click at [237, 186] on button "Request Borrower Info" at bounding box center [266, 190] width 81 height 19
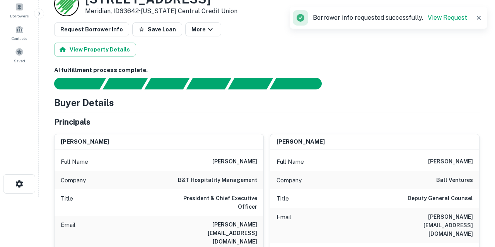
scroll to position [55, 0]
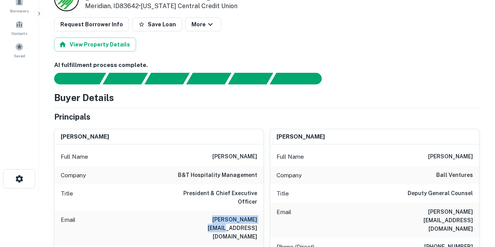
drag, startPoint x: 196, startPoint y: 209, endPoint x: 261, endPoint y: 212, distance: 65.4
click at [261, 212] on div "Email [PERSON_NAME][EMAIL_ADDRESS][DOMAIN_NAME]" at bounding box center [159, 227] width 209 height 35
click at [184, 99] on div "Buyer Details" at bounding box center [267, 98] width 426 height 14
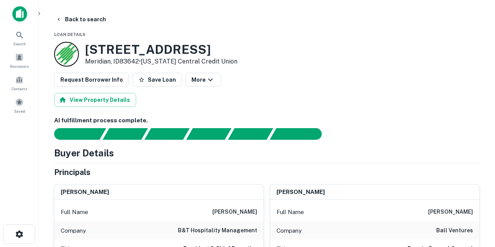
scroll to position [0, 0]
click at [99, 21] on button "Back to search" at bounding box center [81, 19] width 56 height 14
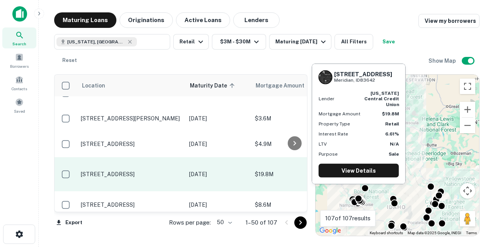
scroll to position [1024, 0]
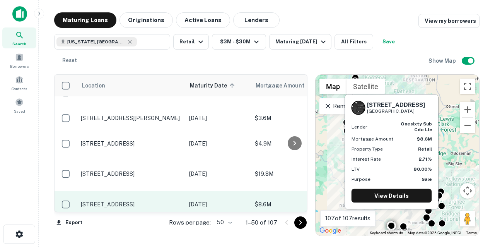
click at [150, 201] on p "[STREET_ADDRESS]" at bounding box center [131, 204] width 101 height 7
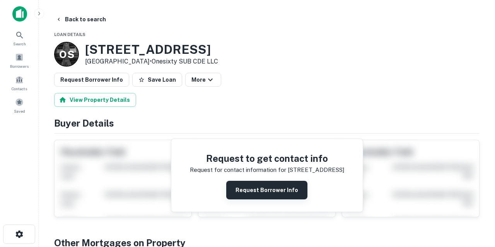
click at [253, 186] on button "Request Borrower Info" at bounding box center [266, 190] width 81 height 19
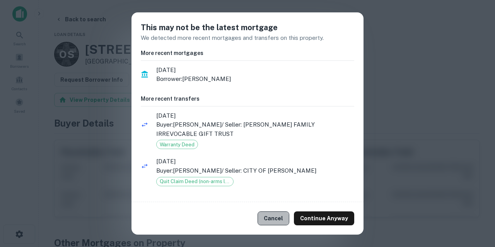
click at [276, 219] on button "Cancel" at bounding box center [274, 218] width 32 height 14
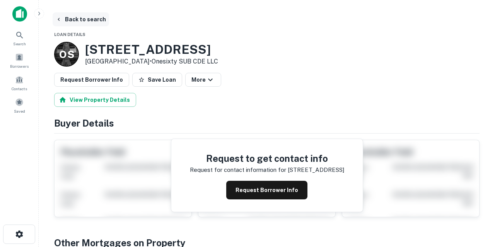
click at [86, 19] on button "Back to search" at bounding box center [81, 19] width 56 height 14
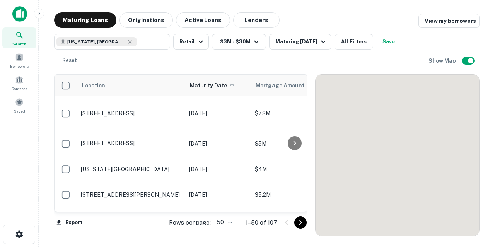
scroll to position [1024, 0]
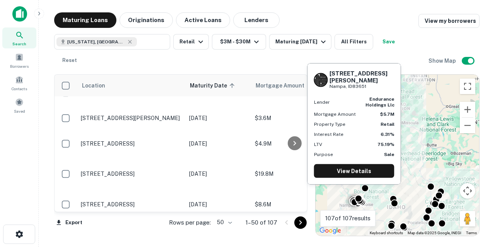
click at [164, 227] on p "[STREET_ADDRESS][PERSON_NAME]" at bounding box center [131, 230] width 101 height 7
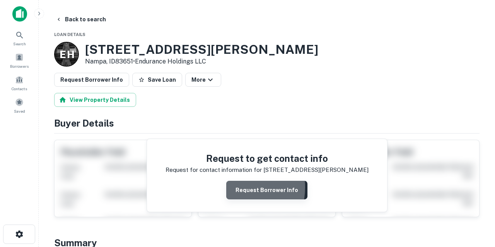
click at [232, 187] on button "Request Borrower Info" at bounding box center [266, 190] width 81 height 19
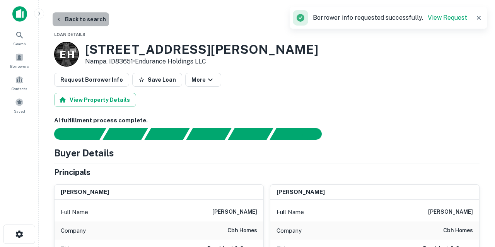
click at [82, 18] on button "Back to search" at bounding box center [81, 19] width 56 height 14
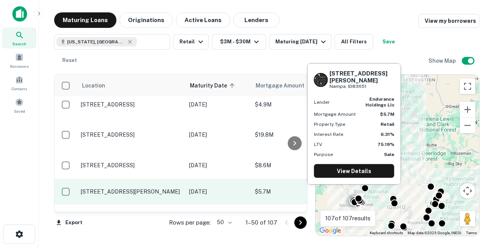
scroll to position [1069, 0]
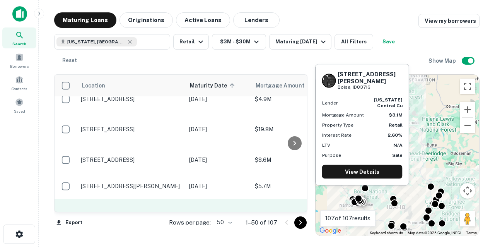
click at [147, 212] on p "[STREET_ADDRESS][PERSON_NAME]" at bounding box center [131, 215] width 101 height 7
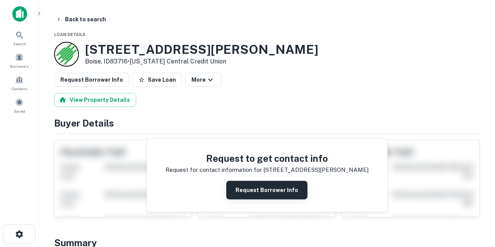
click at [245, 189] on button "Request Borrower Info" at bounding box center [266, 190] width 81 height 19
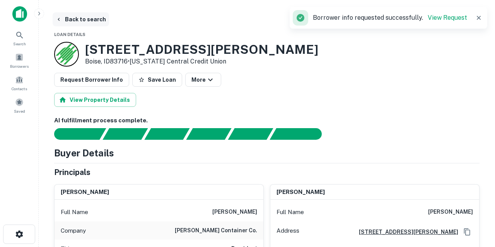
click at [82, 20] on button "Back to search" at bounding box center [81, 19] width 56 height 14
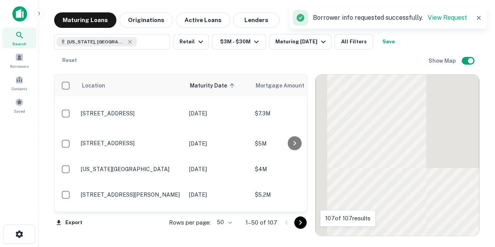
scroll to position [1069, 0]
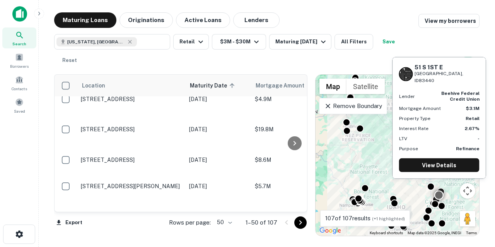
click at [133, 238] on p "[STREET_ADDRESS]" at bounding box center [131, 241] width 101 height 7
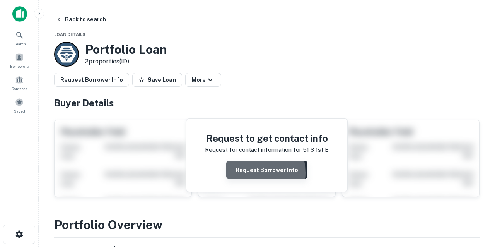
click at [248, 173] on button "Request Borrower Info" at bounding box center [266, 170] width 81 height 19
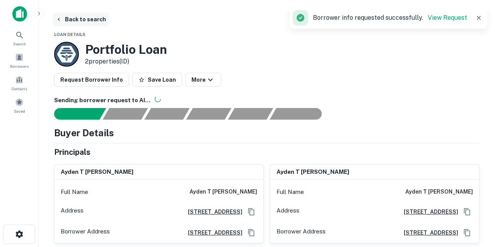
click at [95, 20] on button "Back to search" at bounding box center [81, 19] width 56 height 14
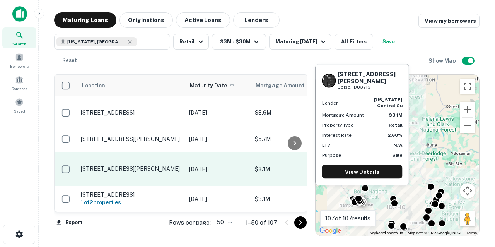
scroll to position [1117, 0]
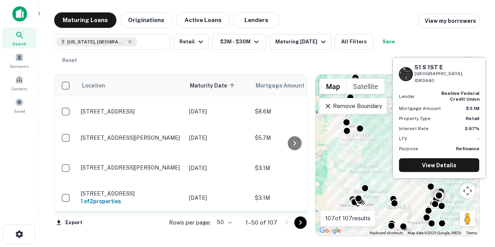
click at [154, 220] on p "[STREET_ADDRESS]" at bounding box center [131, 223] width 101 height 7
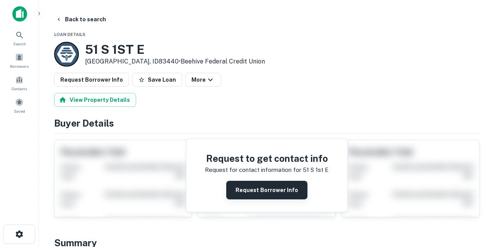
click at [251, 186] on button "Request Borrower Info" at bounding box center [266, 190] width 81 height 19
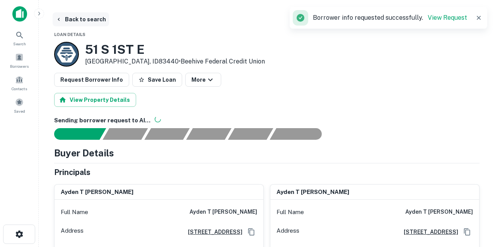
click at [91, 22] on button "Back to search" at bounding box center [81, 19] width 56 height 14
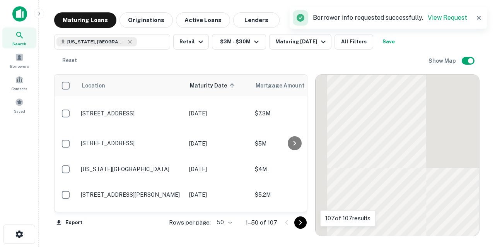
scroll to position [1117, 0]
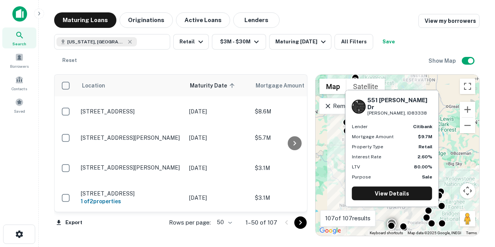
click at [160, 242] on p "[STREET_ADDRESS][PERSON_NAME][PERSON_NAME]" at bounding box center [131, 249] width 101 height 14
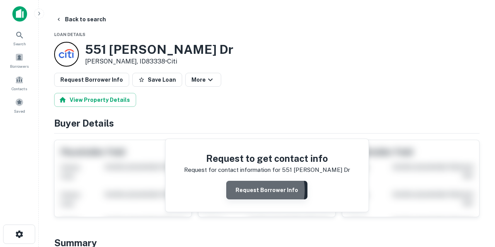
click at [248, 190] on button "Request Borrower Info" at bounding box center [266, 190] width 81 height 19
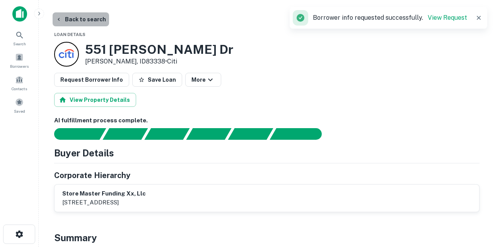
click at [92, 19] on button "Back to search" at bounding box center [81, 19] width 56 height 14
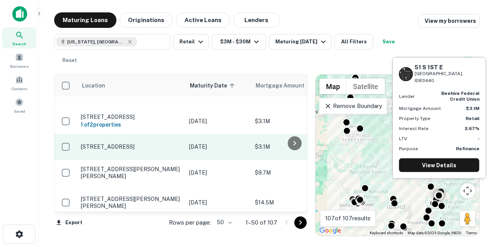
scroll to position [1195, 0]
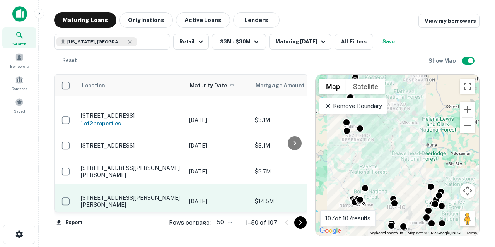
click at [154, 184] on td "[STREET_ADDRESS][PERSON_NAME][PERSON_NAME]" at bounding box center [131, 201] width 108 height 34
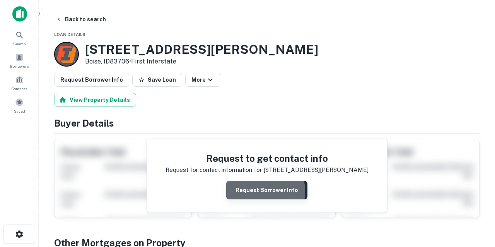
click at [257, 190] on button "Request Borrower Info" at bounding box center [266, 190] width 81 height 19
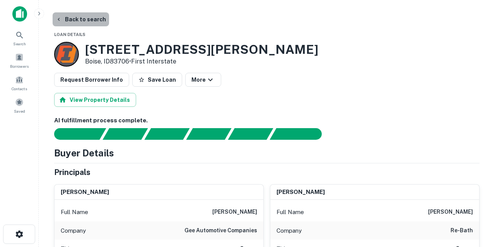
click at [87, 23] on button "Back to search" at bounding box center [81, 19] width 56 height 14
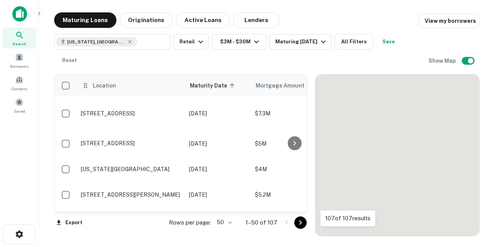
scroll to position [1195, 0]
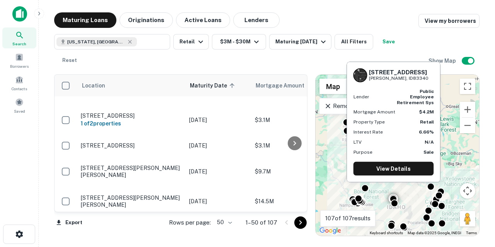
click at [156, 223] on p "[STREET_ADDRESS][PERSON_NAME]" at bounding box center [131, 226] width 101 height 7
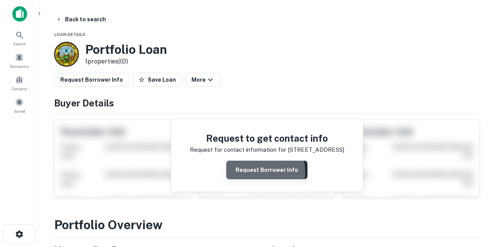
click at [243, 173] on button "Request Borrower Info" at bounding box center [266, 170] width 81 height 19
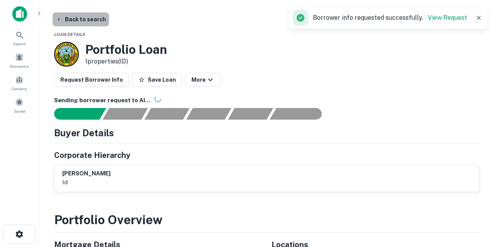
click at [94, 21] on button "Back to search" at bounding box center [81, 19] width 56 height 14
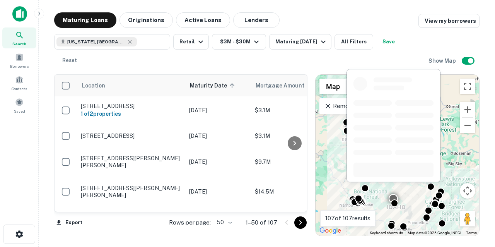
click at [151, 245] on p "[STREET_ADDRESS][PERSON_NAME]" at bounding box center [131, 248] width 101 height 7
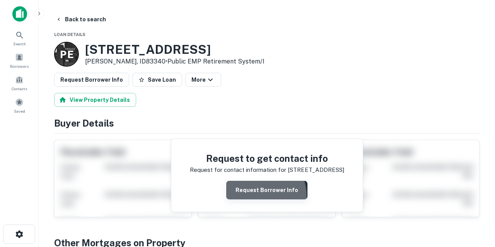
click at [260, 195] on button "Request Borrower Info" at bounding box center [266, 190] width 81 height 19
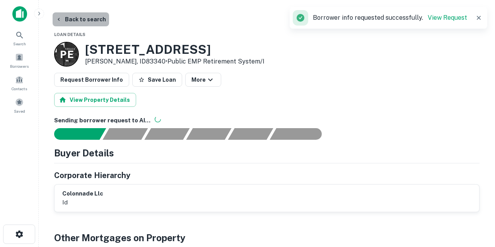
click at [91, 19] on button "Back to search" at bounding box center [81, 19] width 56 height 14
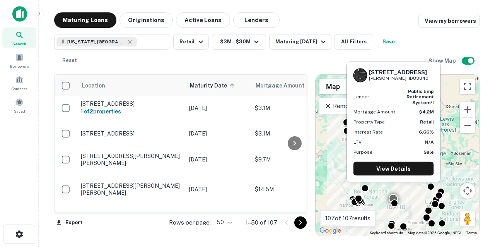
scroll to position [1206, 0]
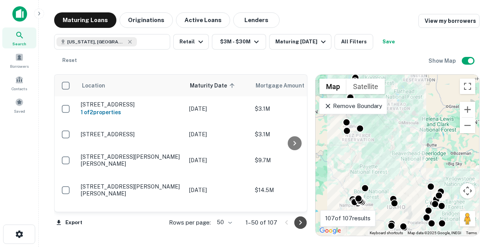
click at [299, 222] on icon "Go to next page" at bounding box center [300, 222] width 9 height 9
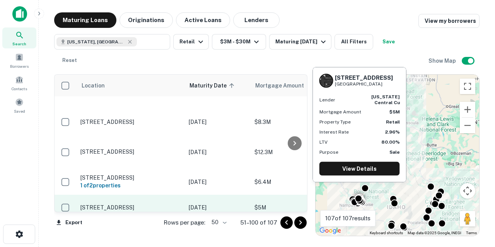
scroll to position [1206, 0]
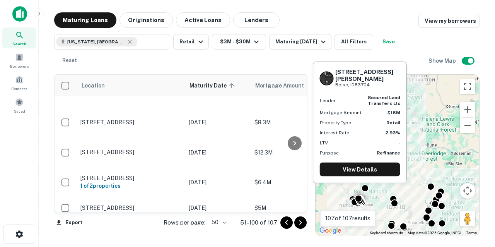
click at [132, 234] on p "[STREET_ADDRESS][PERSON_NAME]" at bounding box center [130, 237] width 101 height 7
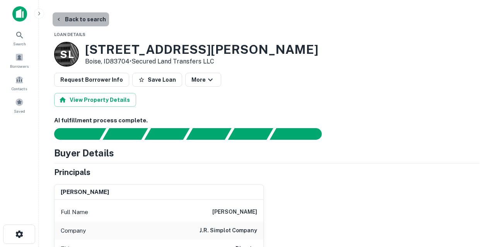
click at [86, 20] on button "Back to search" at bounding box center [81, 19] width 56 height 14
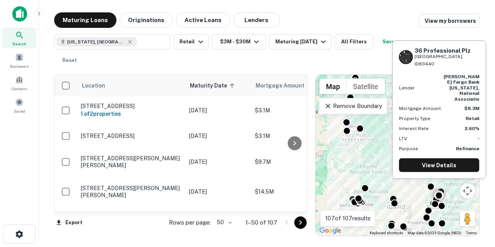
click at [145, 246] on p "36 Professional [GEOGRAPHIC_DATA]" at bounding box center [131, 251] width 101 height 7
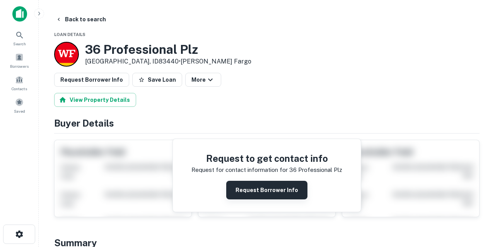
click at [245, 190] on button "Request Borrower Info" at bounding box center [266, 190] width 81 height 19
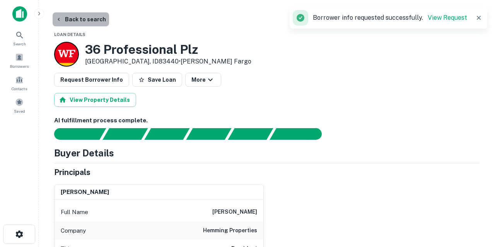
click at [97, 20] on button "Back to search" at bounding box center [81, 19] width 56 height 14
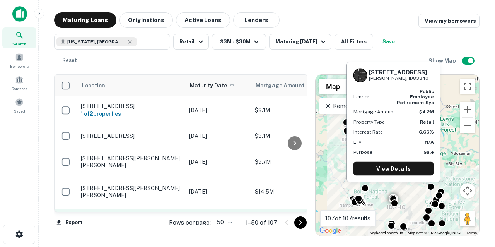
click at [136, 214] on p "[STREET_ADDRESS][PERSON_NAME]" at bounding box center [131, 217] width 101 height 7
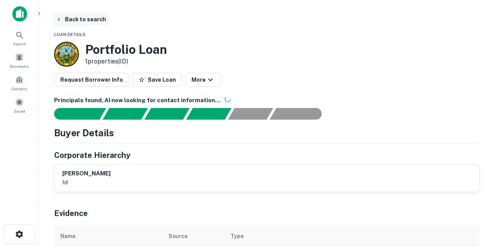
click at [91, 20] on button "Back to search" at bounding box center [81, 19] width 56 height 14
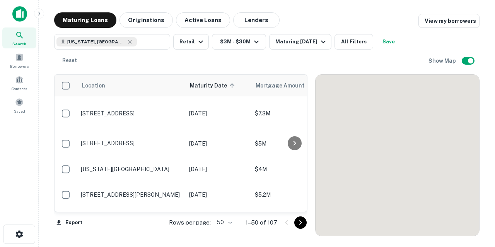
scroll to position [1204, 0]
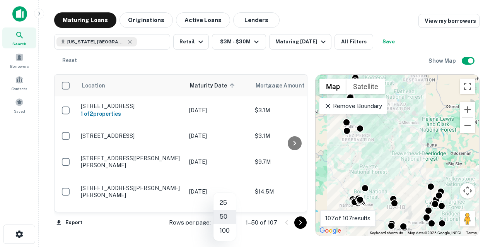
click at [231, 222] on body "Search Borrowers Contacts Saved Maturing Loans Originations Active Loans Lender…" at bounding box center [247, 123] width 495 height 247
click at [229, 233] on li "100" at bounding box center [225, 231] width 22 height 14
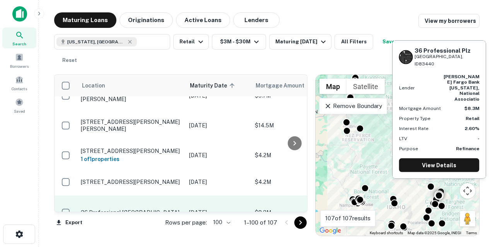
scroll to position [1282, 0]
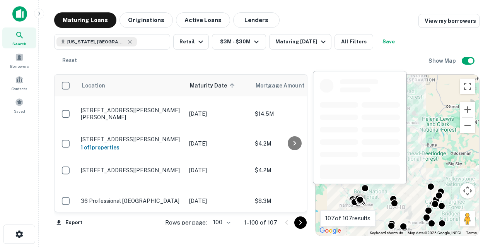
click at [164, 231] on p "[STREET_ADDRESS][PERSON_NAME]" at bounding box center [131, 234] width 101 height 7
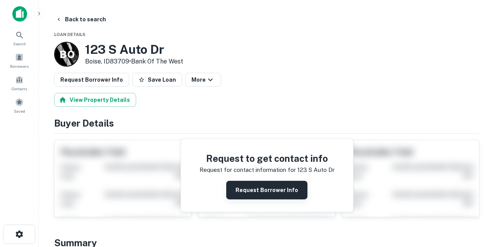
click at [250, 193] on button "Request Borrower Info" at bounding box center [266, 190] width 81 height 19
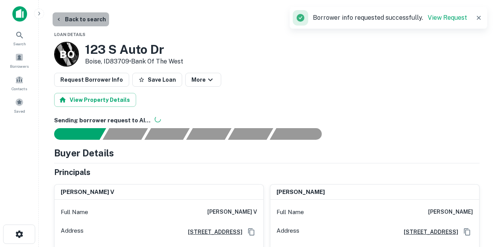
click at [97, 20] on button "Back to search" at bounding box center [81, 19] width 56 height 14
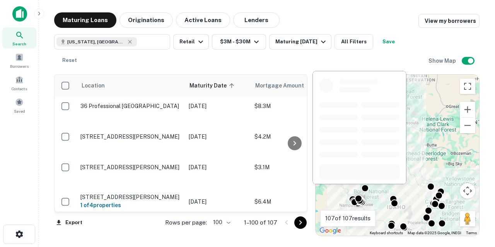
scroll to position [1354, 0]
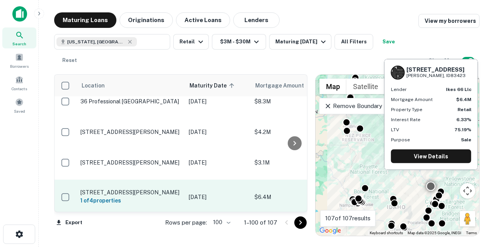
click at [128, 189] on p "[STREET_ADDRESS][PERSON_NAME]" at bounding box center [130, 192] width 101 height 7
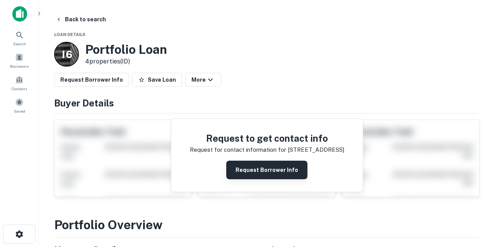
click at [242, 174] on button "Request Borrower Info" at bounding box center [266, 170] width 81 height 19
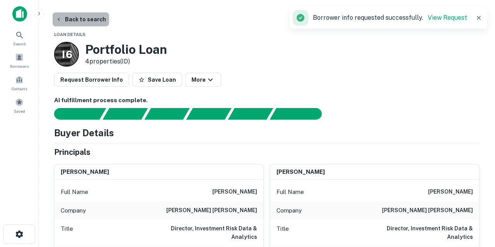
click at [97, 21] on button "Back to search" at bounding box center [81, 19] width 56 height 14
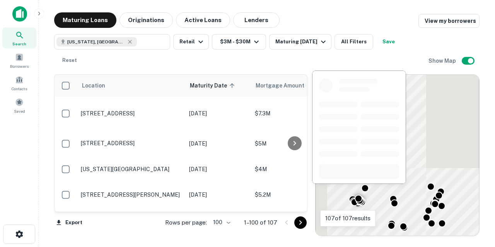
scroll to position [1354, 0]
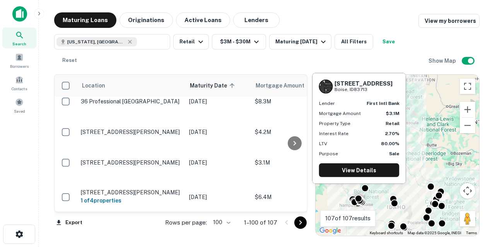
click at [142, 223] on p "[STREET_ADDRESS]" at bounding box center [131, 226] width 101 height 7
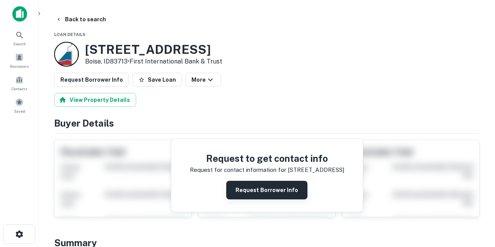
click at [251, 192] on button "Request Borrower Info" at bounding box center [266, 190] width 81 height 19
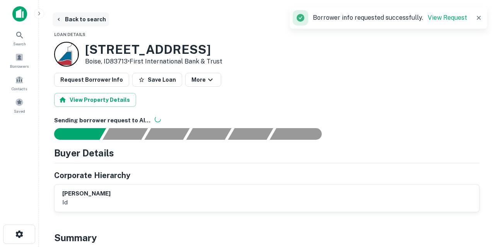
click at [94, 20] on button "Back to search" at bounding box center [81, 19] width 56 height 14
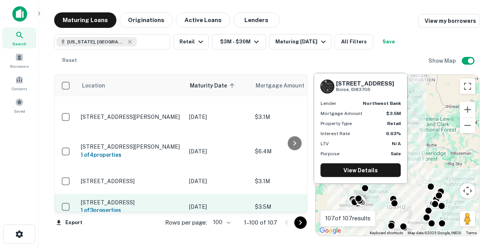
scroll to position [1401, 0]
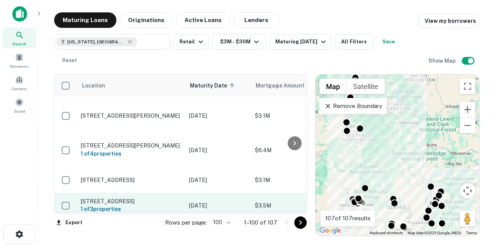
click at [166, 198] on p "[STREET_ADDRESS]" at bounding box center [131, 201] width 101 height 7
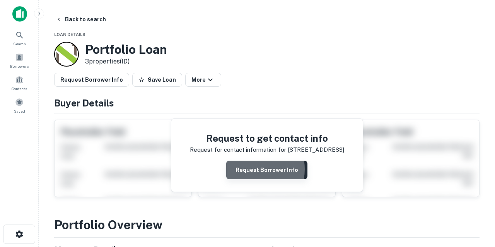
click at [244, 169] on button "Request Borrower Info" at bounding box center [266, 170] width 81 height 19
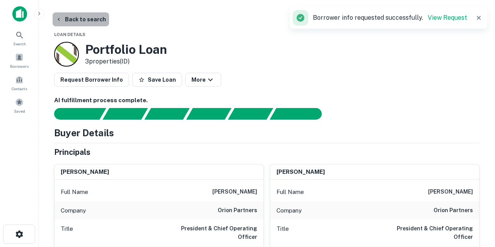
click at [91, 17] on button "Back to search" at bounding box center [81, 19] width 56 height 14
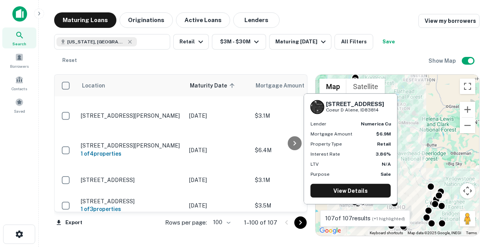
scroll to position [1435, 0]
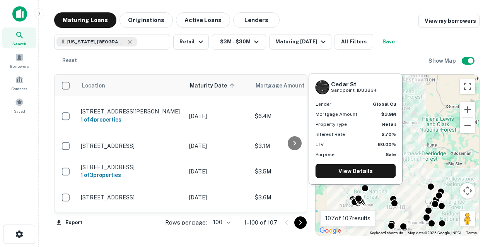
click at [171, 245] on p "[GEOGRAPHIC_DATA]" at bounding box center [131, 248] width 101 height 7
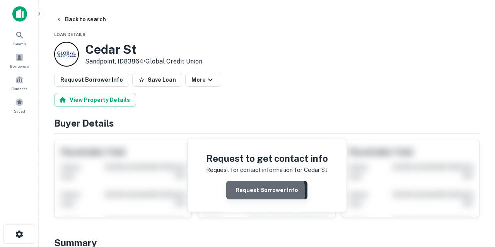
click at [245, 192] on button "Request Borrower Info" at bounding box center [266, 190] width 81 height 19
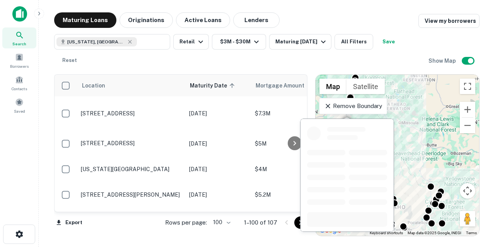
scroll to position [1621, 0]
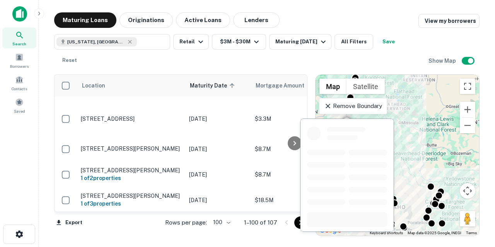
click at [153, 244] on p "[STREET_ADDRESS]" at bounding box center [131, 247] width 101 height 7
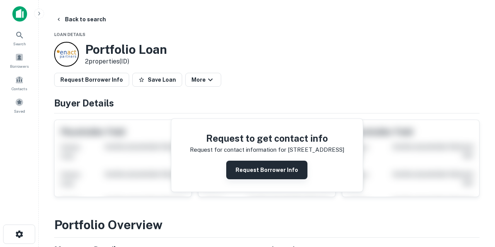
click at [241, 168] on button "Request Borrower Info" at bounding box center [266, 170] width 81 height 19
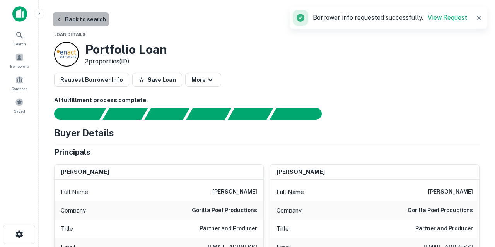
click at [92, 20] on button "Back to search" at bounding box center [81, 19] width 56 height 14
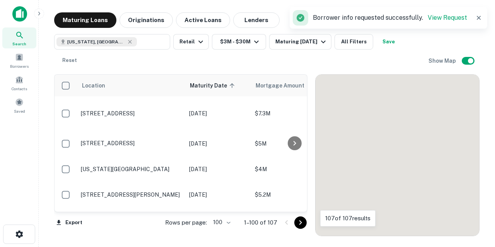
scroll to position [1621, 0]
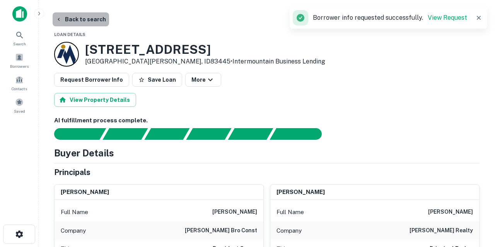
click at [91, 18] on button "Back to search" at bounding box center [81, 19] width 56 height 14
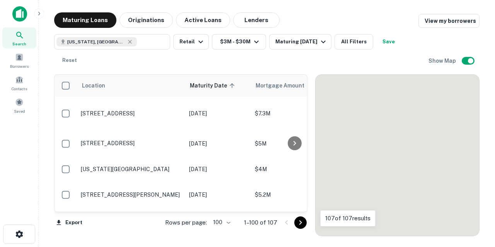
scroll to position [1660, 0]
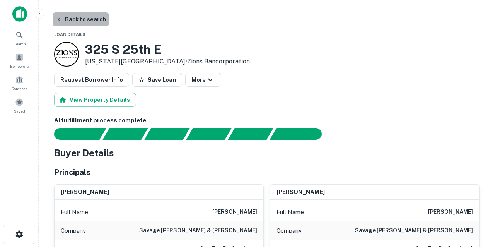
click at [86, 22] on button "Back to search" at bounding box center [81, 19] width 56 height 14
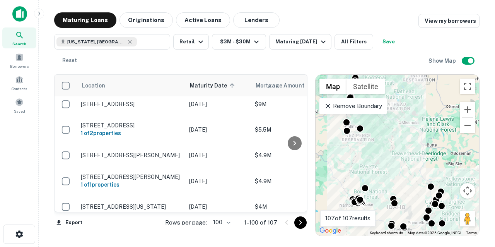
scroll to position [1751, 0]
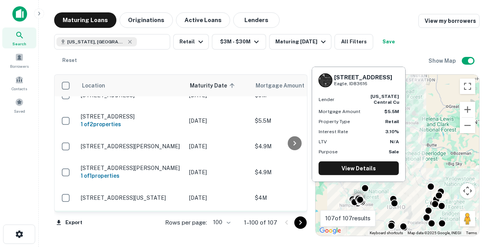
click at [145, 220] on p "[STREET_ADDRESS]" at bounding box center [131, 223] width 101 height 7
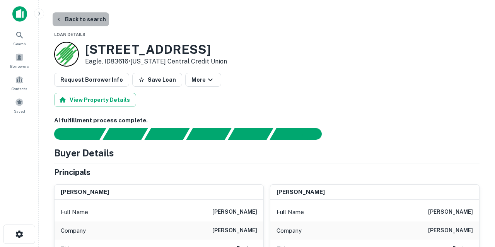
click at [94, 22] on button "Back to search" at bounding box center [81, 19] width 56 height 14
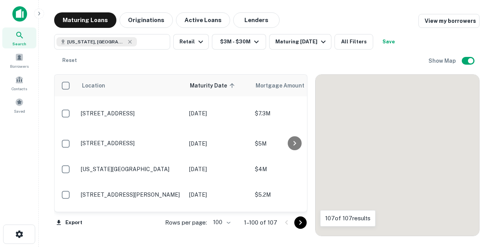
scroll to position [1751, 0]
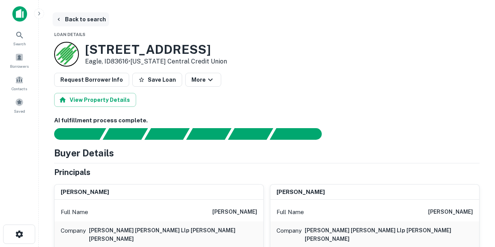
click at [99, 21] on button "Back to search" at bounding box center [81, 19] width 56 height 14
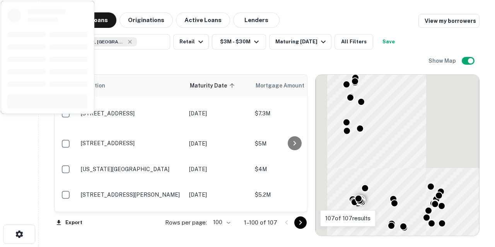
scroll to position [1751, 0]
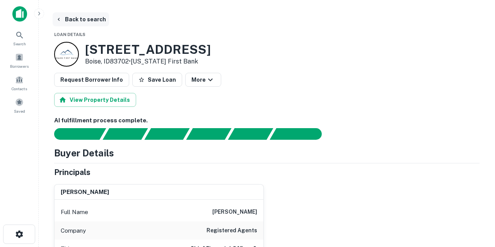
click at [84, 19] on button "Back to search" at bounding box center [81, 19] width 56 height 14
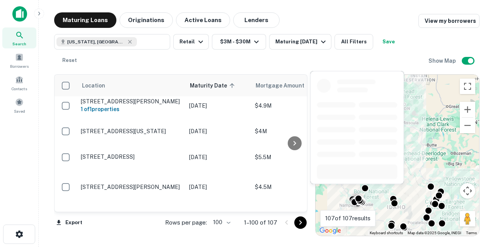
scroll to position [1818, 0]
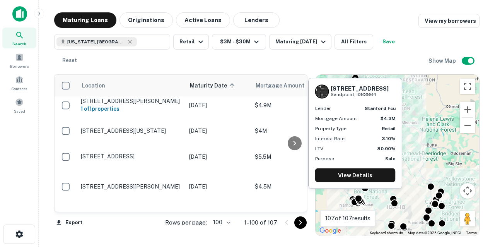
click at [167, 229] on td "[STREET_ADDRESS]" at bounding box center [131, 242] width 108 height 26
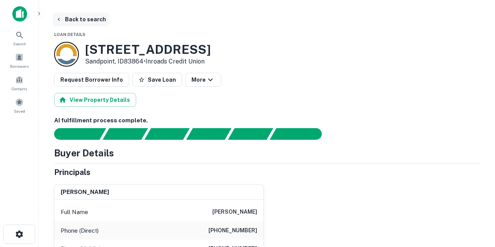
click at [83, 22] on button "Back to search" at bounding box center [81, 19] width 56 height 14
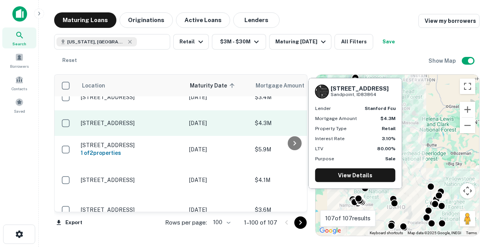
scroll to position [1940, 0]
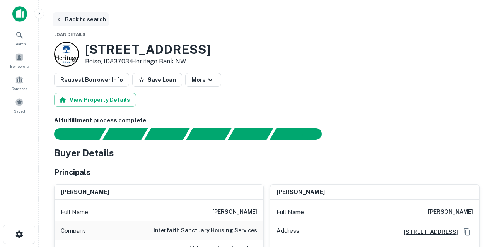
click at [81, 24] on button "Back to search" at bounding box center [81, 19] width 56 height 14
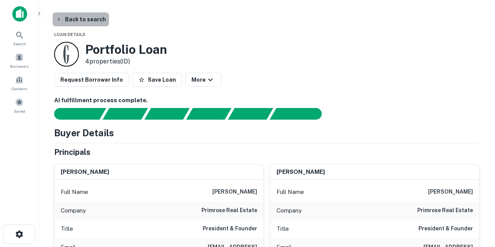
click at [85, 20] on button "Back to search" at bounding box center [81, 19] width 56 height 14
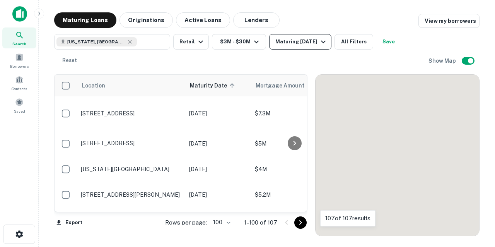
scroll to position [2546, 0]
